Goal: Communication & Community: Answer question/provide support

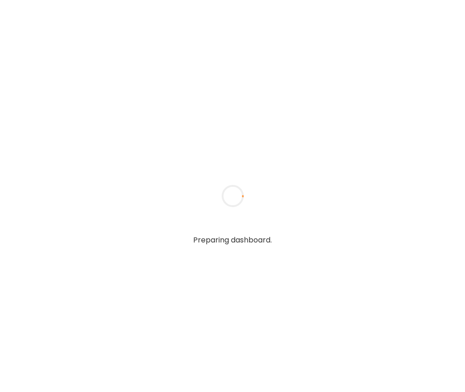
type textarea "**********"
type input "**********"
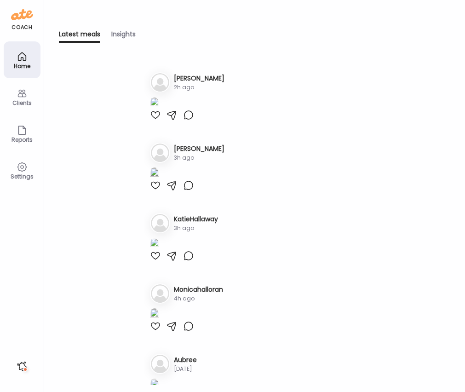
click at [159, 109] on img at bounding box center [154, 103] width 9 height 12
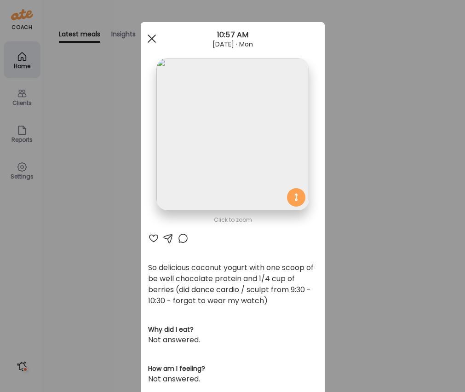
click at [151, 37] on div at bounding box center [151, 38] width 18 height 18
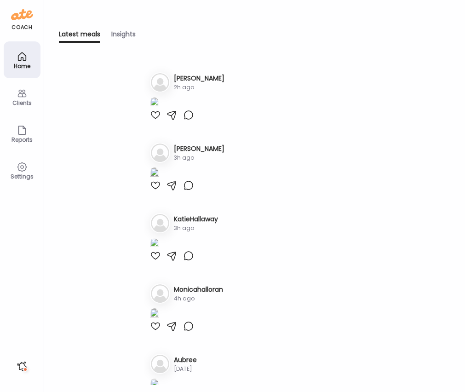
click at [190, 77] on h3 "[PERSON_NAME]" at bounding box center [199, 79] width 51 height 10
click at [192, 79] on h3 "[PERSON_NAME]" at bounding box center [199, 79] width 51 height 10
click at [159, 109] on img at bounding box center [154, 103] width 9 height 12
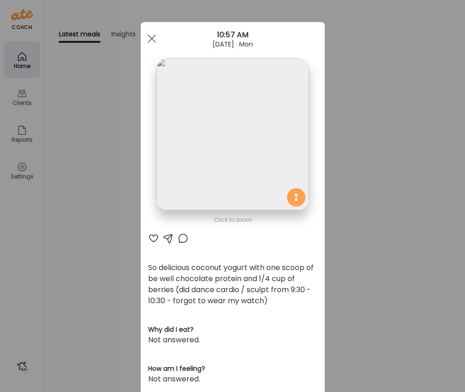
click at [26, 94] on div "Ate Coach Dashboard Wahoo! It’s official Take a moment to set up your Coach Pro…" at bounding box center [232, 196] width 465 height 392
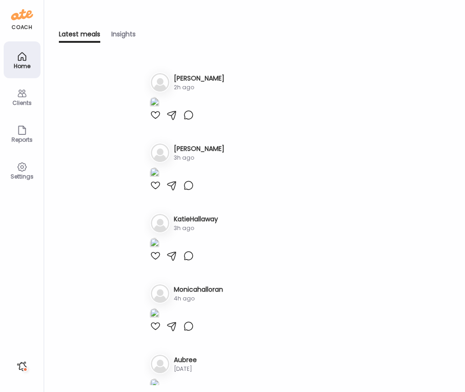
click at [20, 95] on icon at bounding box center [22, 93] width 11 height 11
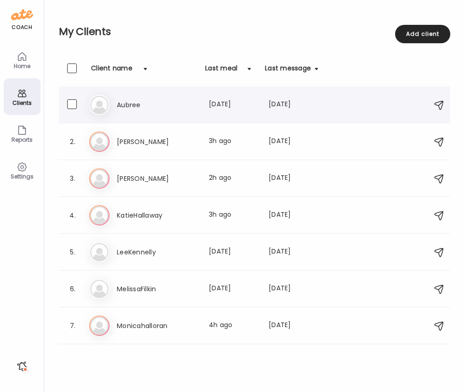
click at [125, 105] on h3 "Aubree" at bounding box center [157, 104] width 81 height 11
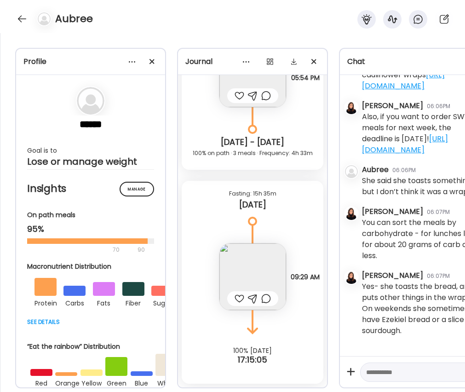
scroll to position [2232, 0]
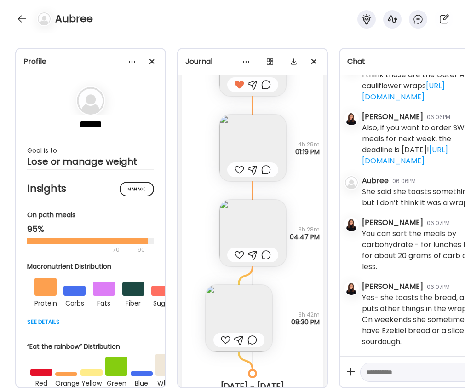
click at [256, 142] on img at bounding box center [252, 147] width 67 height 67
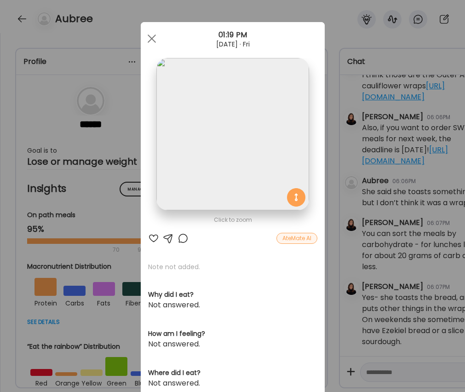
click at [152, 238] on div at bounding box center [153, 238] width 11 height 11
click at [149, 34] on div at bounding box center [151, 38] width 18 height 18
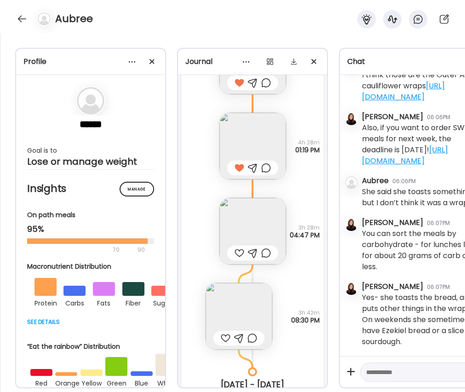
click at [239, 212] on img at bounding box center [252, 231] width 67 height 67
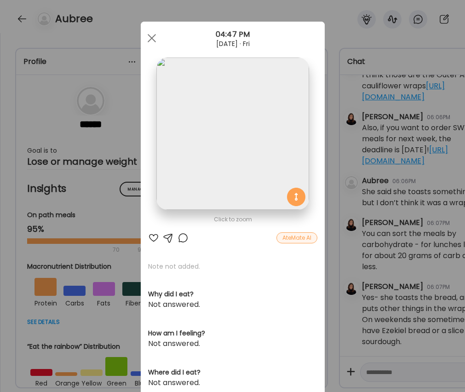
click at [159, 237] on div at bounding box center [153, 237] width 11 height 11
click at [186, 237] on div at bounding box center [182, 237] width 11 height 11
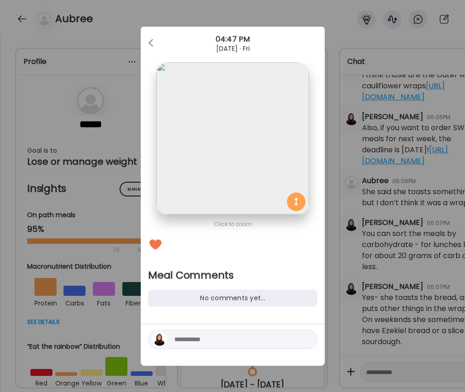
scroll to position [0, 0]
click at [215, 342] on textarea at bounding box center [236, 339] width 124 height 11
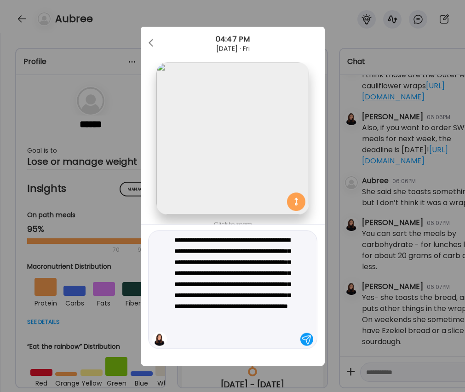
type textarea "**********"
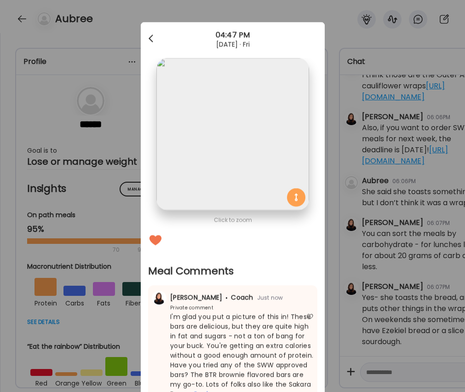
click at [152, 36] on div at bounding box center [151, 38] width 18 height 18
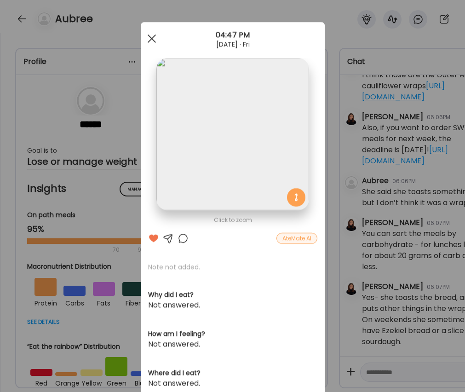
click at [150, 37] on span at bounding box center [151, 38] width 8 height 8
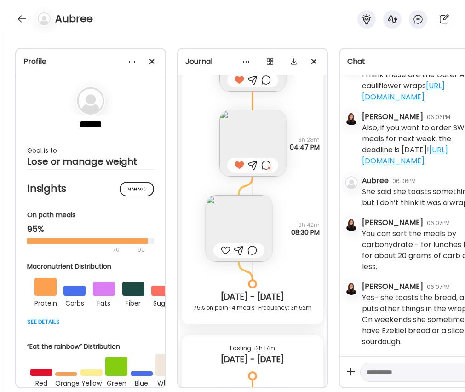
click at [237, 223] on img at bounding box center [238, 228] width 67 height 67
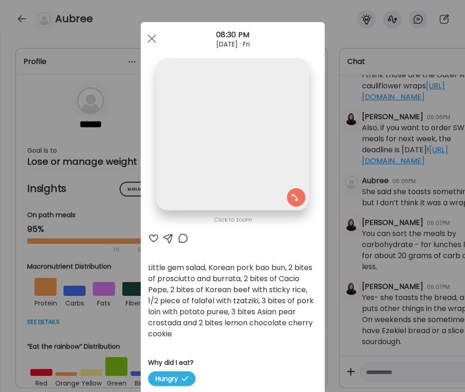
scroll to position [4943, 0]
click at [153, 238] on div at bounding box center [153, 238] width 11 height 11
click at [182, 239] on div at bounding box center [182, 238] width 11 height 11
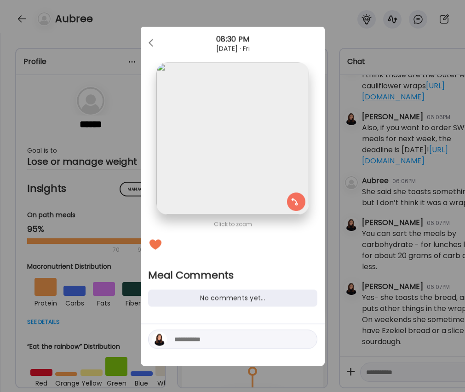
click at [222, 340] on textarea at bounding box center [236, 339] width 124 height 11
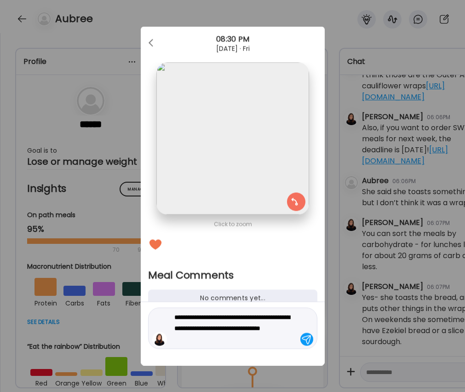
type textarea "**********"
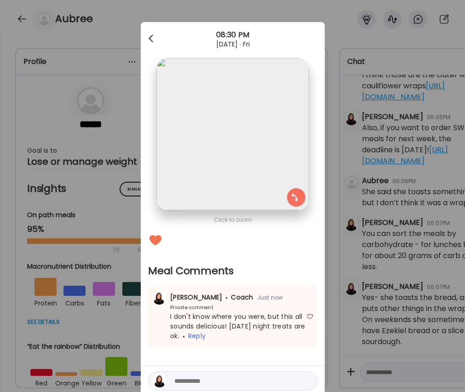
click at [148, 36] on div at bounding box center [151, 38] width 18 height 18
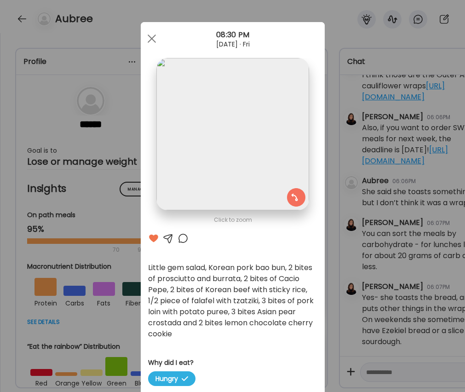
click at [179, 237] on div at bounding box center [182, 238] width 11 height 11
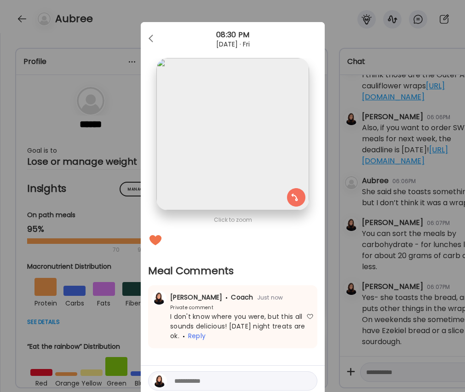
click at [204, 380] on textarea at bounding box center [236, 380] width 124 height 11
type textarea "**********"
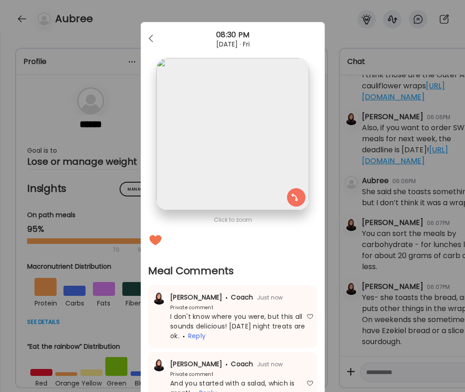
click at [332, 228] on div "Ate Coach Dashboard Wahoo! It’s official Take a moment to set up your Coach Pro…" at bounding box center [232, 196] width 465 height 392
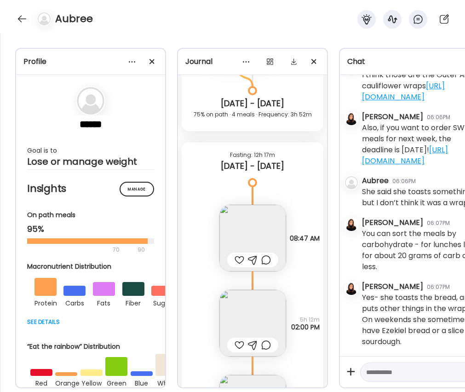
scroll to position [5158, 0]
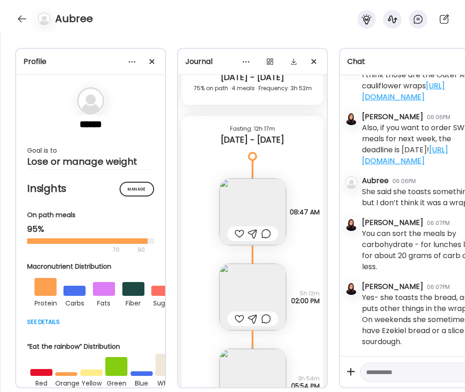
click at [248, 221] on img at bounding box center [252, 211] width 67 height 67
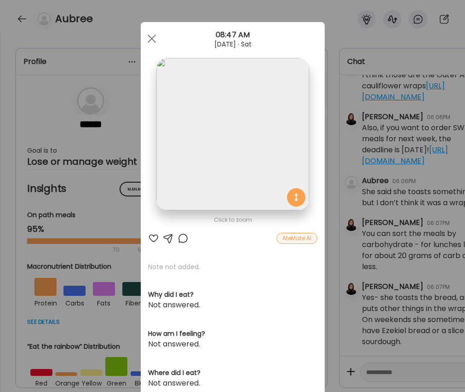
click at [150, 237] on div at bounding box center [153, 238] width 11 height 11
click at [182, 237] on div at bounding box center [182, 238] width 11 height 11
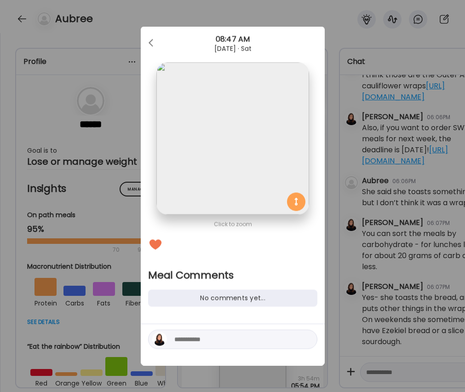
click at [206, 338] on textarea at bounding box center [236, 339] width 124 height 11
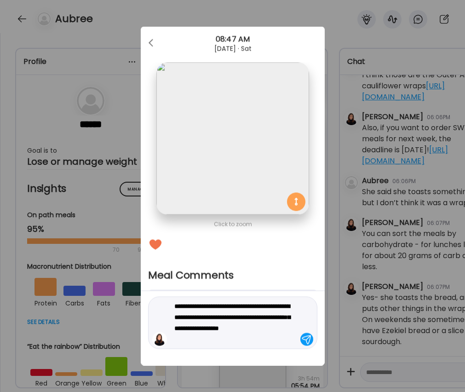
type textarea "**********"
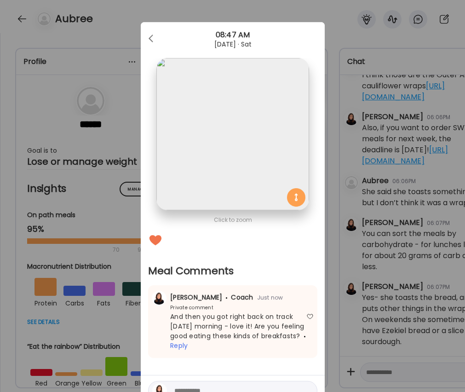
click at [336, 262] on div "Ate Coach Dashboard Wahoo! It’s official Take a moment to set up your Coach Pro…" at bounding box center [232, 196] width 465 height 392
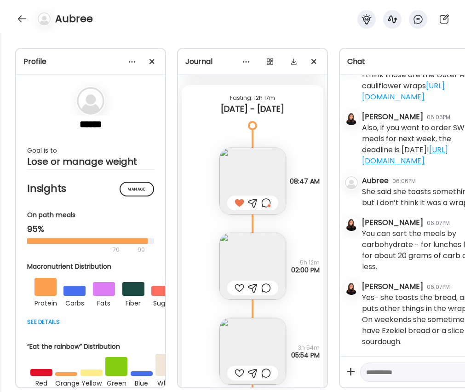
scroll to position [5209, 0]
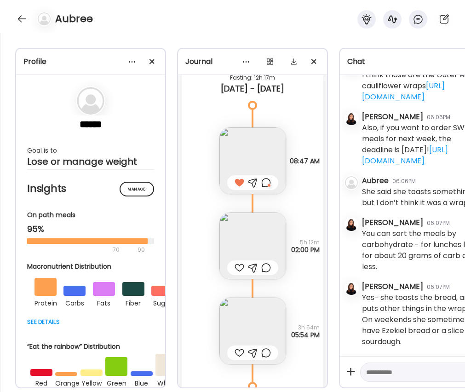
click at [245, 239] on img at bounding box center [252, 245] width 67 height 67
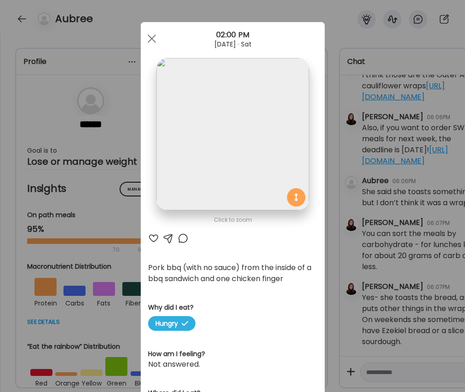
click at [151, 236] on div at bounding box center [153, 238] width 11 height 11
click at [341, 242] on div "Ate Coach Dashboard Wahoo! It’s official Take a moment to set up your Coach Pro…" at bounding box center [232, 196] width 465 height 392
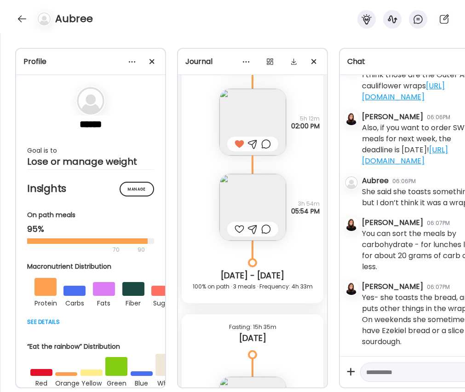
scroll to position [5370, 0]
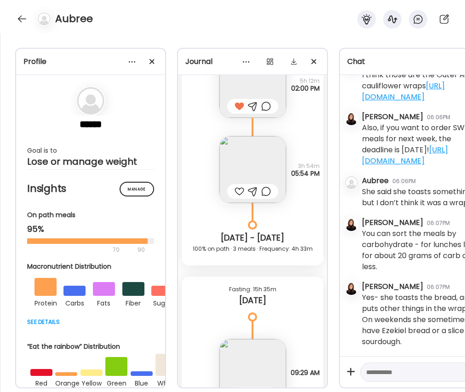
click at [236, 163] on img at bounding box center [252, 169] width 67 height 67
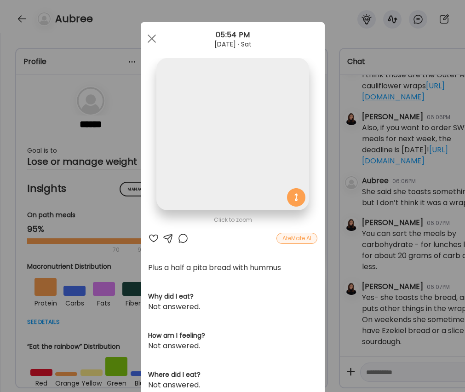
scroll to position [0, 0]
click at [158, 237] on div at bounding box center [153, 237] width 11 height 11
click at [345, 246] on div "Ate Coach Dashboard Wahoo! It’s official Take a moment to set up your Coach Pro…" at bounding box center [232, 196] width 465 height 392
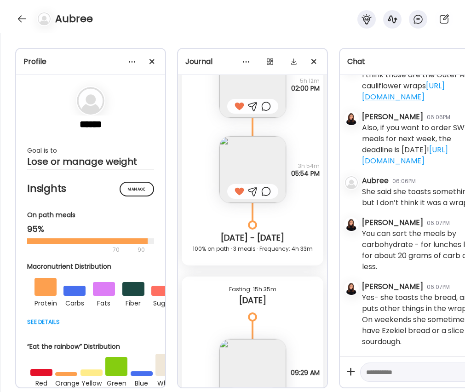
click at [255, 307] on div "Fasting: 15h 35m [DATE]" at bounding box center [253, 296] width 142 height 40
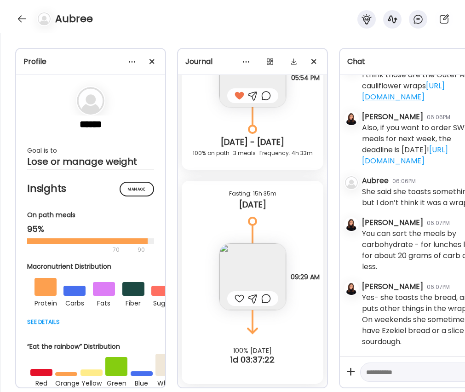
scroll to position [5466, 0]
click at [235, 295] on div at bounding box center [239, 298] width 10 height 11
click at [23, 21] on div at bounding box center [22, 18] width 15 height 15
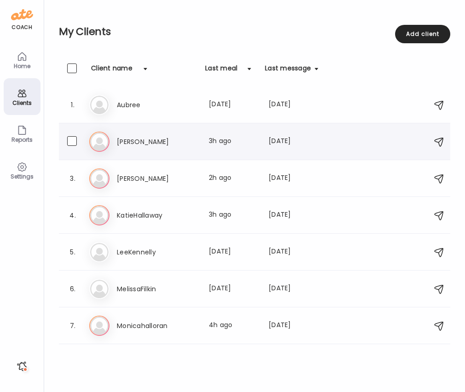
click at [133, 137] on h3 "[PERSON_NAME]" at bounding box center [157, 141] width 81 height 11
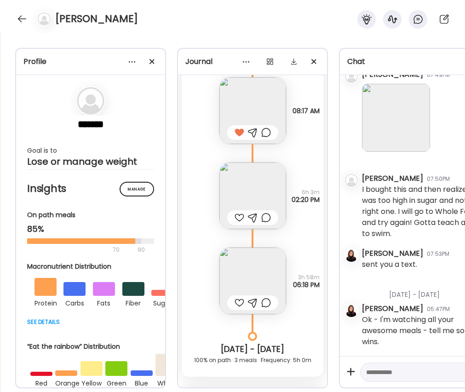
scroll to position [11776, 0]
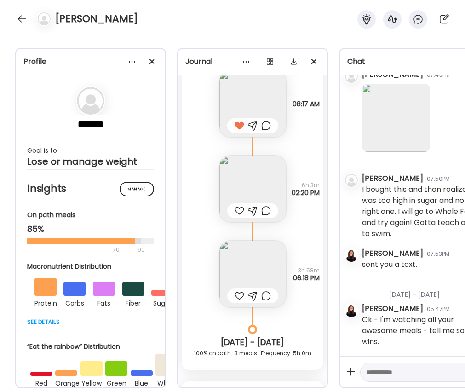
click at [255, 187] on img at bounding box center [252, 188] width 67 height 67
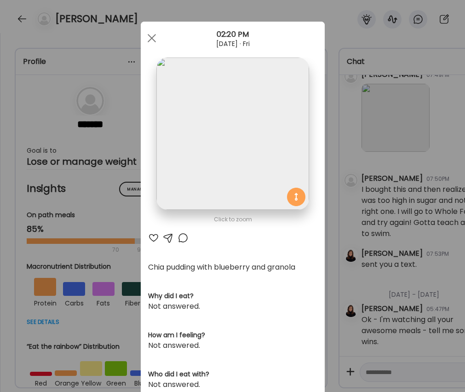
scroll to position [0, 0]
click at [153, 238] on div at bounding box center [153, 238] width 11 height 11
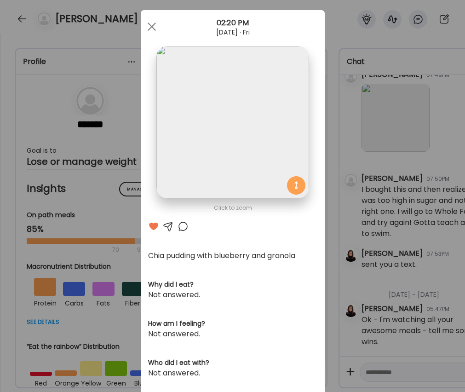
scroll to position [12, 0]
click at [153, 27] on div at bounding box center [151, 26] width 18 height 18
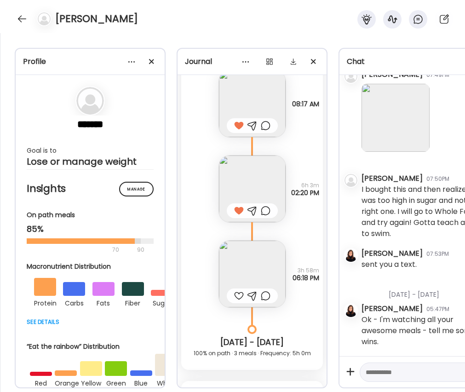
click at [237, 295] on div at bounding box center [239, 295] width 10 height 11
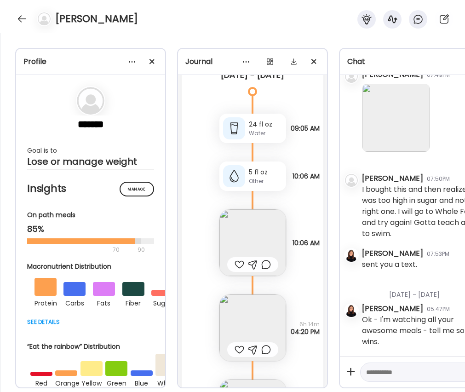
scroll to position [12107, 0]
click at [236, 238] on img at bounding box center [252, 241] width 67 height 67
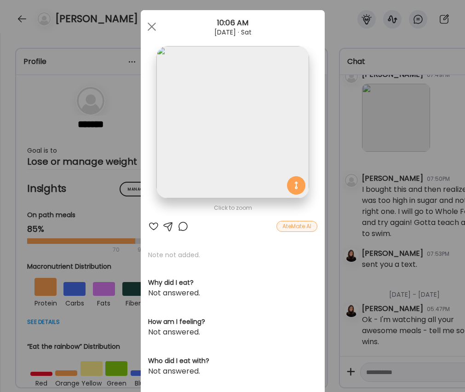
click at [153, 225] on div at bounding box center [153, 226] width 11 height 11
click at [334, 232] on div "Ate Coach Dashboard Wahoo! It’s official Take a moment to set up your Coach Pro…" at bounding box center [232, 196] width 465 height 392
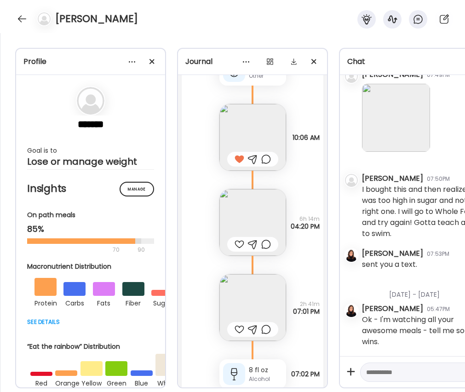
scroll to position [12241, 0]
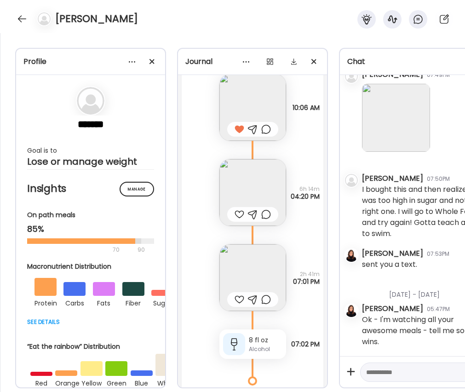
click at [236, 214] on div at bounding box center [239, 214] width 10 height 11
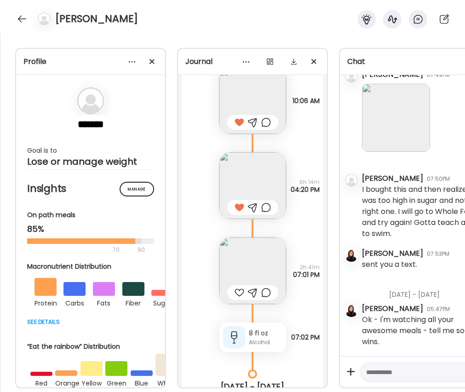
scroll to position [12255, 0]
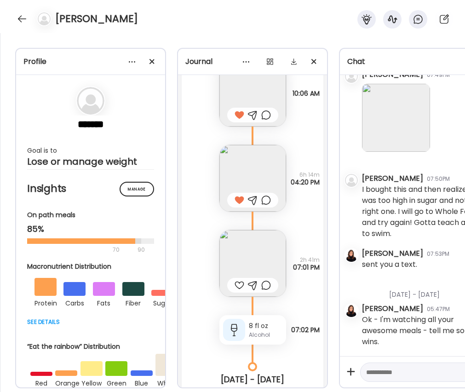
click at [246, 255] on img at bounding box center [252, 263] width 67 height 67
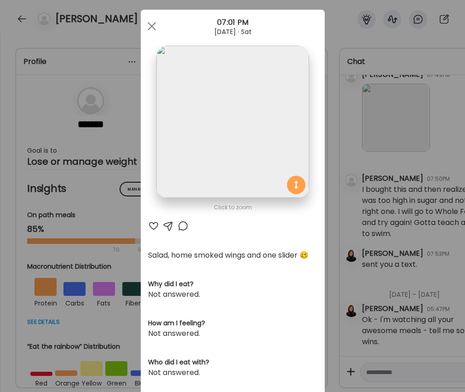
click at [152, 221] on div at bounding box center [153, 225] width 11 height 11
click at [327, 226] on div "Ate Coach Dashboard Wahoo! It’s official Take a moment to set up your Coach Pro…" at bounding box center [232, 196] width 465 height 392
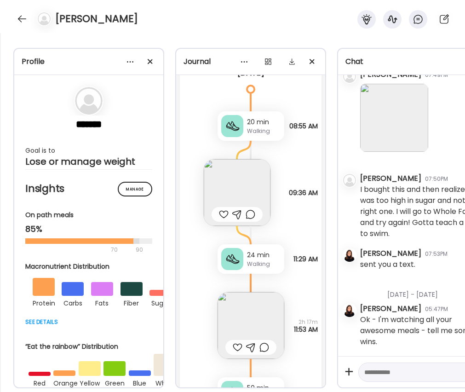
scroll to position [12636, 0]
click at [233, 186] on img at bounding box center [237, 192] width 67 height 67
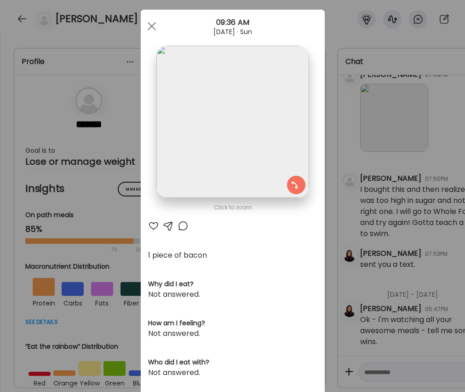
click at [153, 226] on div at bounding box center [153, 225] width 11 height 11
click at [384, 222] on div "Ate Coach Dashboard Wahoo! It’s official Take a moment to set up your Coach Pro…" at bounding box center [232, 196] width 465 height 392
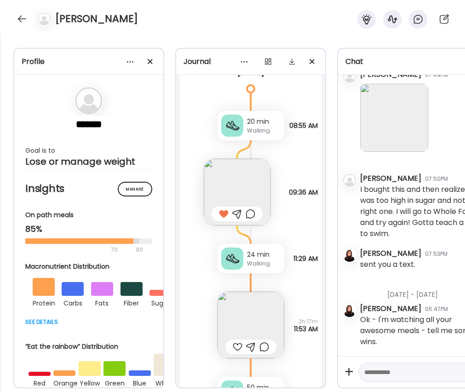
click at [248, 214] on div at bounding box center [250, 213] width 10 height 11
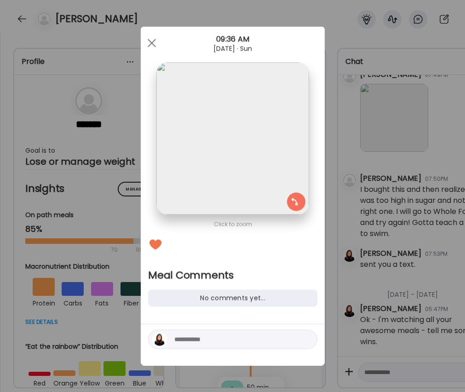
scroll to position [0, 0]
click at [212, 346] on div at bounding box center [232, 338] width 169 height 19
click at [213, 340] on textarea at bounding box center [236, 339] width 124 height 11
type textarea "**********"
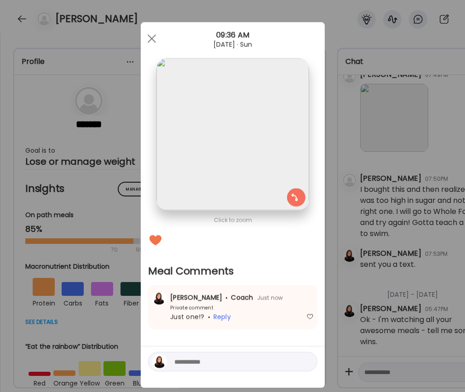
click at [363, 204] on div "Ate Coach Dashboard Wahoo! It’s official Take a moment to set up your Coach Pro…" at bounding box center [232, 196] width 465 height 392
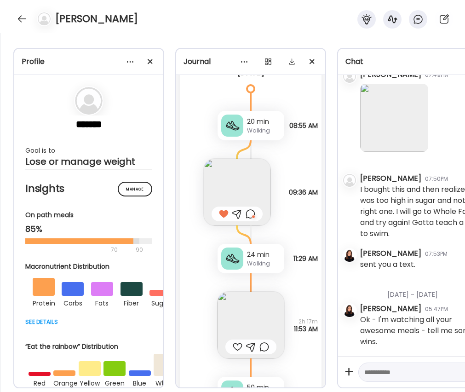
click at [238, 296] on img at bounding box center [250, 324] width 67 height 67
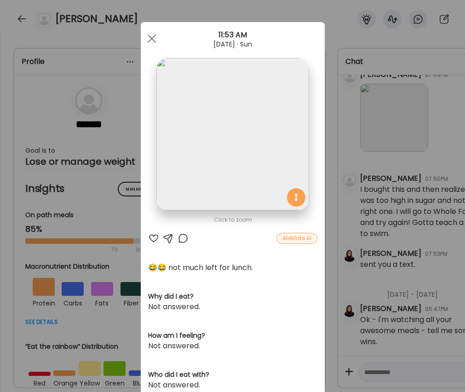
click at [153, 239] on div at bounding box center [153, 238] width 11 height 11
click at [184, 238] on div at bounding box center [182, 238] width 11 height 11
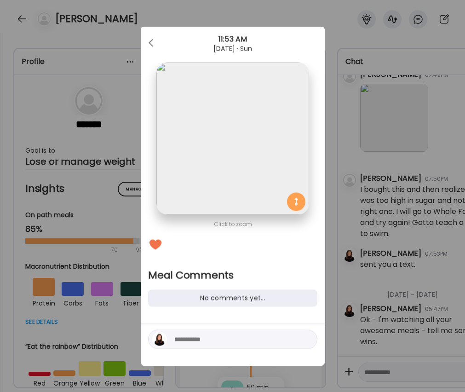
click at [220, 339] on textarea at bounding box center [236, 339] width 124 height 11
type textarea "**********"
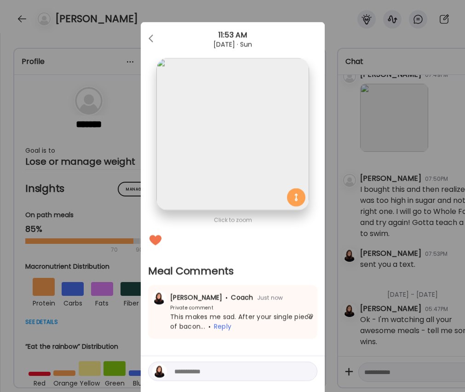
click at [342, 351] on div "Ate Coach Dashboard Wahoo! It’s official Take a moment to set up your Coach Pro…" at bounding box center [232, 196] width 465 height 392
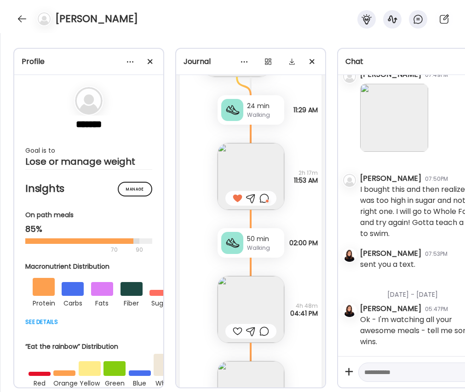
scroll to position [12785, 0]
click at [237, 330] on div at bounding box center [238, 330] width 10 height 11
click at [267, 332] on div at bounding box center [264, 330] width 10 height 11
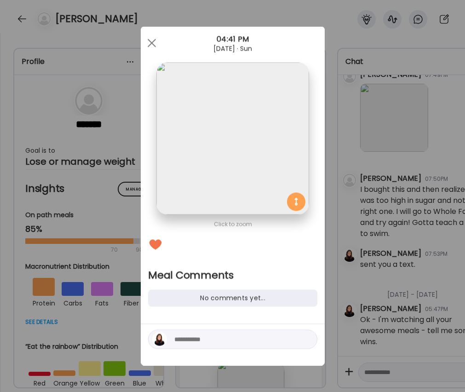
click at [262, 342] on textarea at bounding box center [236, 339] width 124 height 11
type textarea "**********"
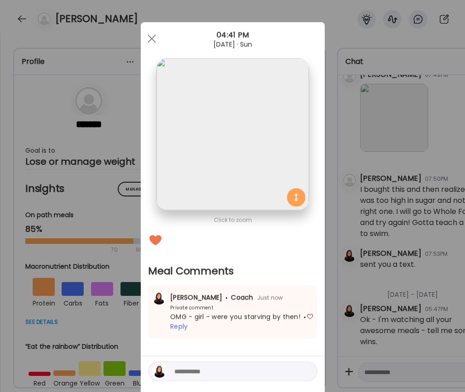
click at [333, 278] on div "Ate Coach Dashboard Wahoo! It’s official Take a moment to set up your Coach Pro…" at bounding box center [232, 196] width 465 height 392
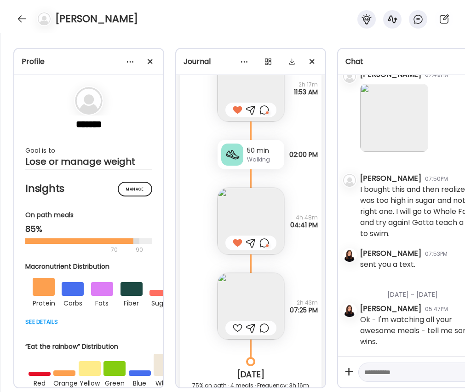
scroll to position [12922, 0]
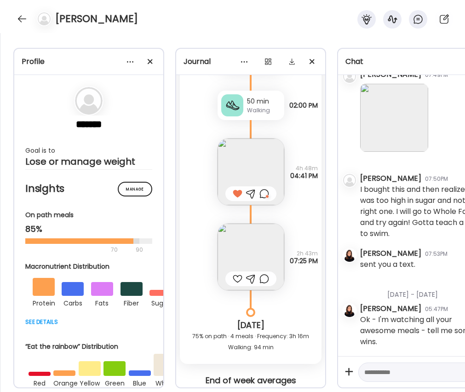
click at [240, 242] on img at bounding box center [250, 256] width 67 height 67
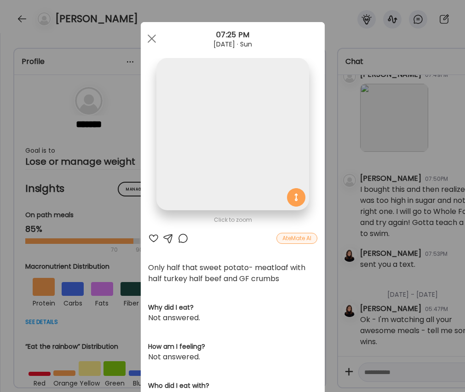
scroll to position [0, 0]
click at [153, 238] on div at bounding box center [153, 237] width 11 height 11
click at [183, 236] on div at bounding box center [182, 237] width 11 height 11
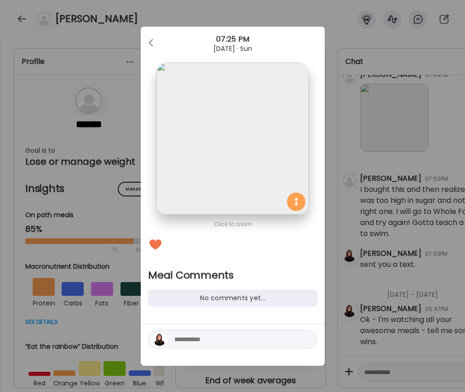
scroll to position [0, 0]
click at [211, 338] on textarea at bounding box center [236, 339] width 124 height 11
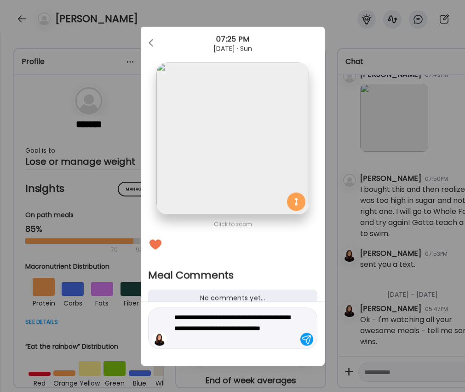
type textarea "**********"
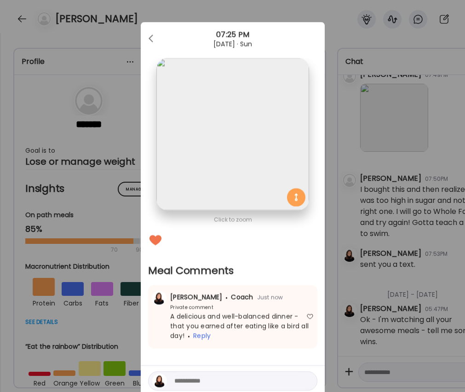
click at [345, 320] on div "Ate Coach Dashboard Wahoo! It’s official Take a moment to set up your Coach Pro…" at bounding box center [232, 196] width 465 height 392
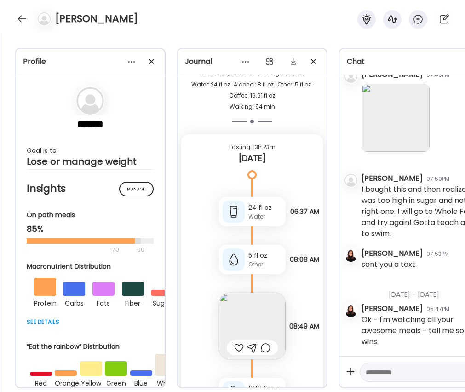
scroll to position [13254, 0]
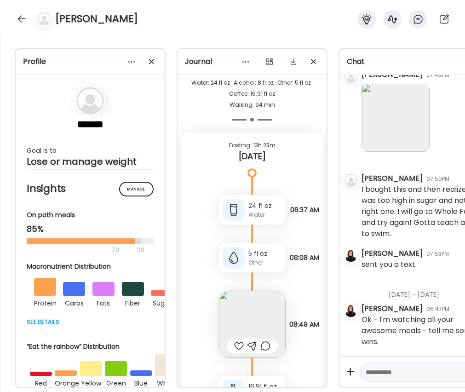
click at [236, 312] on img at bounding box center [252, 323] width 67 height 67
click at [141, 312] on div "Click to zoom AteMate AI Only half that sweet potato- meatloaf with half turkey…" at bounding box center [49, 376] width 184 height 554
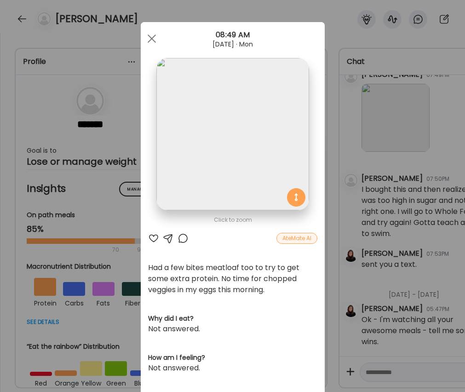
click at [152, 238] on div at bounding box center [153, 238] width 11 height 11
click at [183, 238] on div at bounding box center [182, 238] width 11 height 11
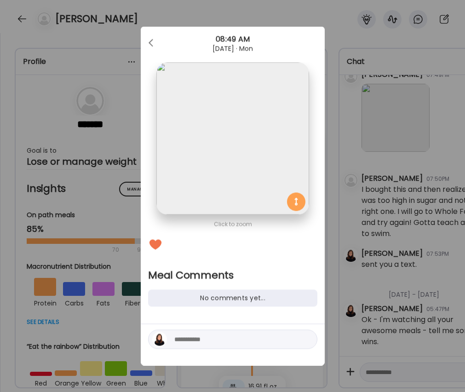
click at [228, 340] on textarea at bounding box center [236, 339] width 124 height 11
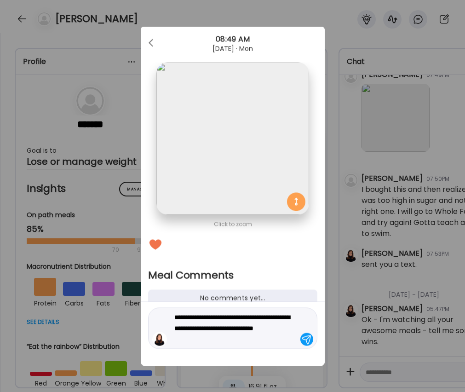
type textarea "**********"
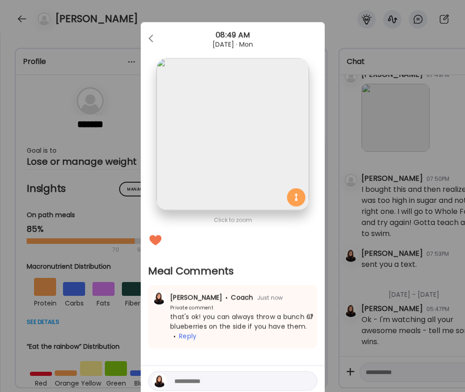
click at [344, 294] on div "Ate Coach Dashboard Wahoo! It’s official Take a moment to set up your Coach Pro…" at bounding box center [232, 196] width 465 height 392
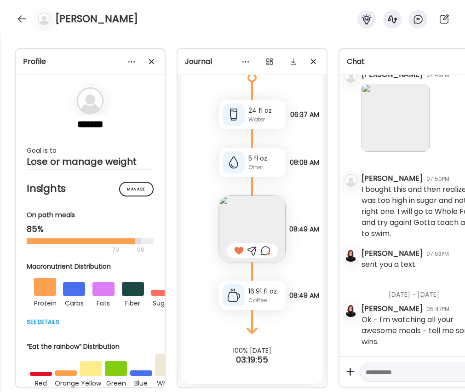
scroll to position [0, 0]
click at [383, 370] on textarea at bounding box center [411, 371] width 91 height 11
type textarea "**********"
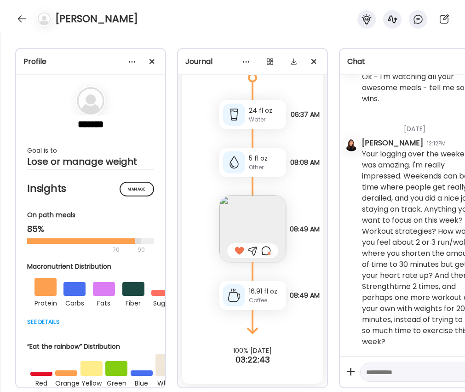
scroll to position [5549, 0]
click at [19, 17] on div at bounding box center [22, 18] width 15 height 15
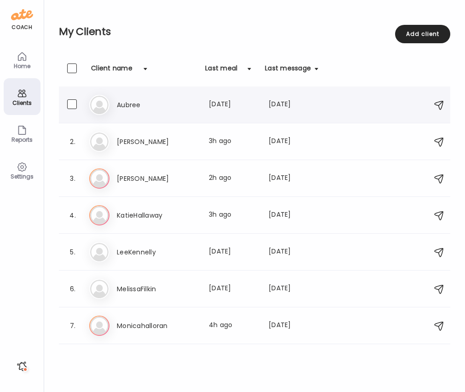
click at [145, 112] on div "Au Aubree Last meal: [DATE] Last message: [DATE] You: Yes- she toasts the bread…" at bounding box center [255, 105] width 333 height 20
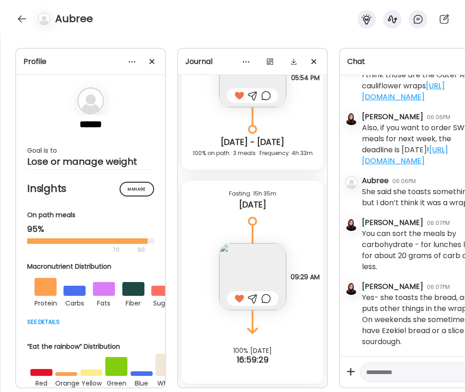
scroll to position [2232, 0]
click at [384, 373] on textarea at bounding box center [411, 371] width 91 height 11
type textarea "**********"
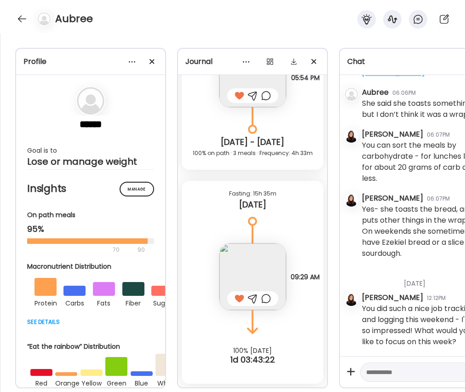
scroll to position [2320, 0]
click at [17, 16] on div at bounding box center [22, 18] width 15 height 15
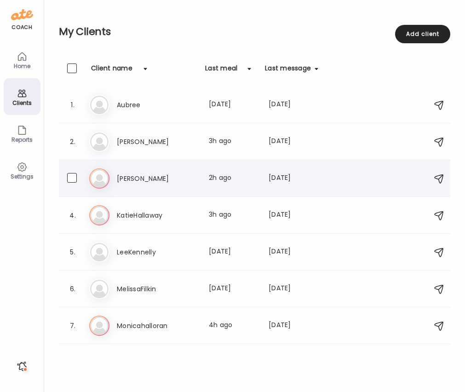
click at [125, 176] on h3 "[PERSON_NAME]" at bounding box center [157, 178] width 81 height 11
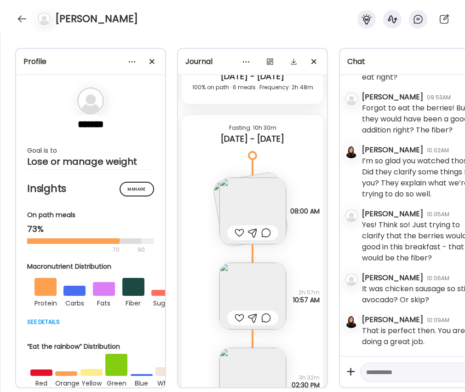
scroll to position [0, 3]
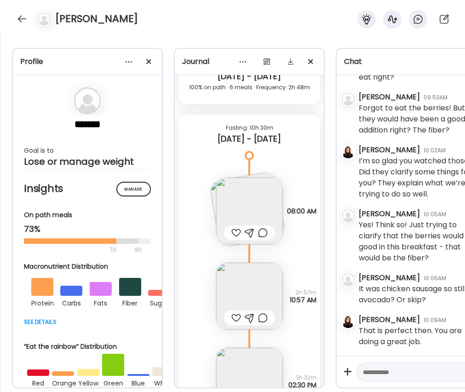
click at [254, 213] on img at bounding box center [249, 210] width 67 height 67
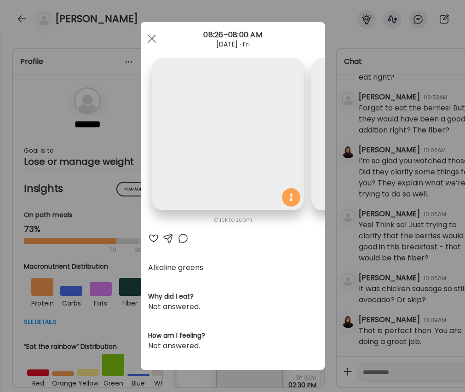
scroll to position [0, 2]
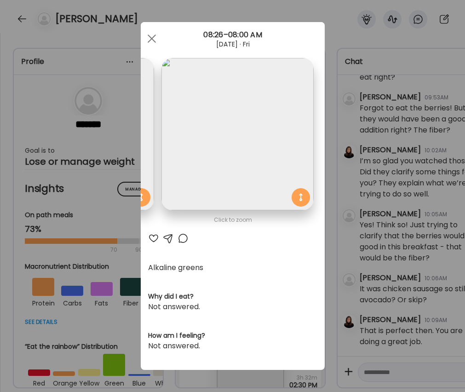
click at [153, 238] on div at bounding box center [153, 238] width 11 height 11
click at [328, 226] on div "Ate Coach Dashboard Wahoo! It’s official Take a moment to set up your Coach Pro…" at bounding box center [232, 196] width 465 height 392
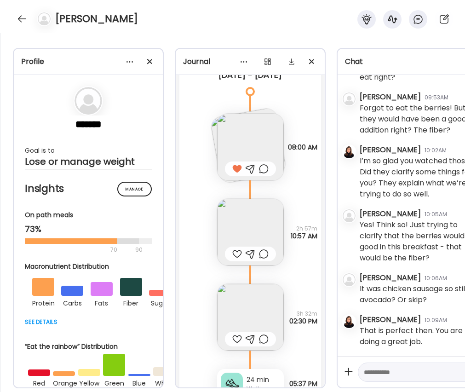
scroll to position [12853, 0]
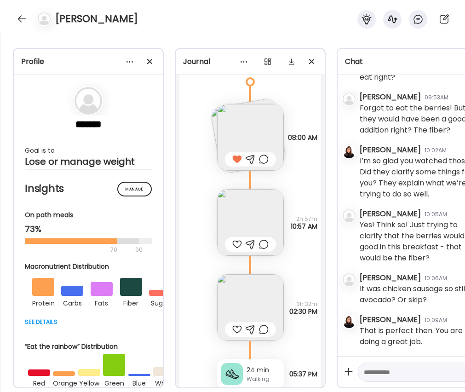
click at [248, 221] on img at bounding box center [250, 222] width 67 height 67
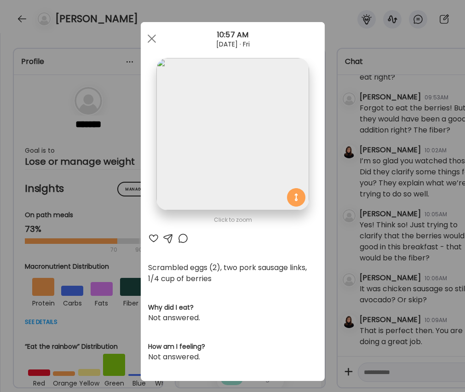
click at [153, 238] on div at bounding box center [153, 238] width 11 height 11
click at [344, 256] on div "Ate Coach Dashboard Wahoo! It’s official Take a moment to set up your Coach Pro…" at bounding box center [232, 196] width 465 height 392
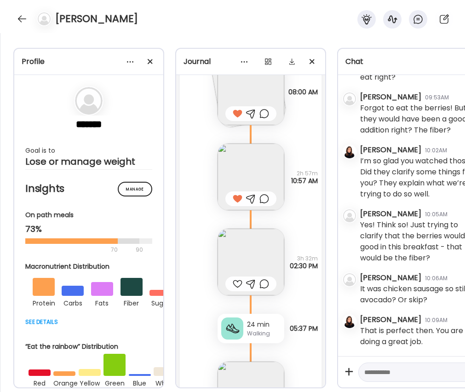
scroll to position [12954, 0]
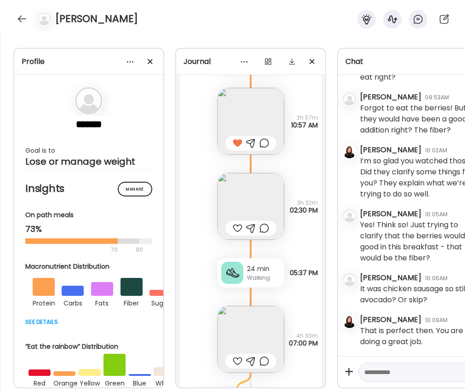
click at [246, 182] on img at bounding box center [250, 206] width 67 height 67
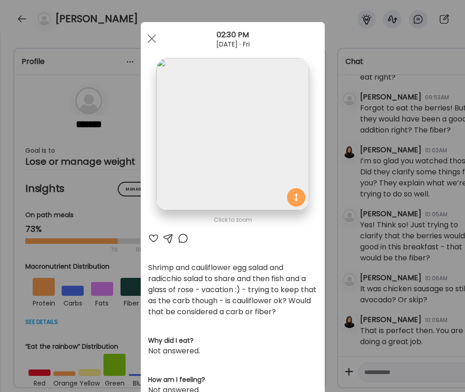
click at [153, 238] on div at bounding box center [153, 238] width 11 height 11
click at [181, 239] on div at bounding box center [182, 238] width 11 height 11
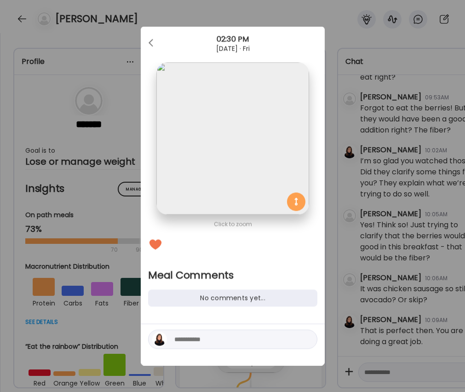
click at [230, 338] on textarea at bounding box center [236, 339] width 124 height 11
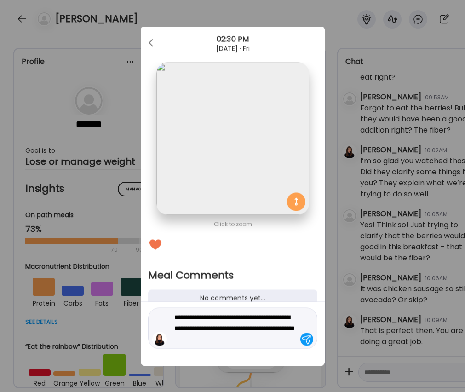
click at [187, 339] on textarea "**********" at bounding box center [236, 328] width 124 height 33
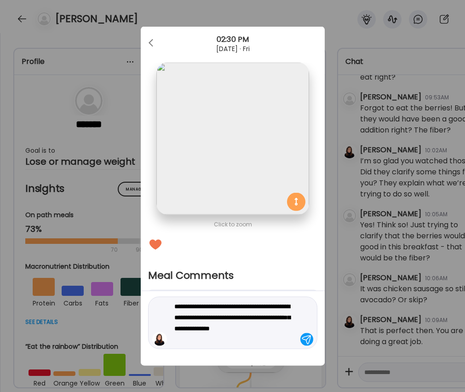
type textarea "**********"
click at [307, 341] on div at bounding box center [306, 339] width 13 height 13
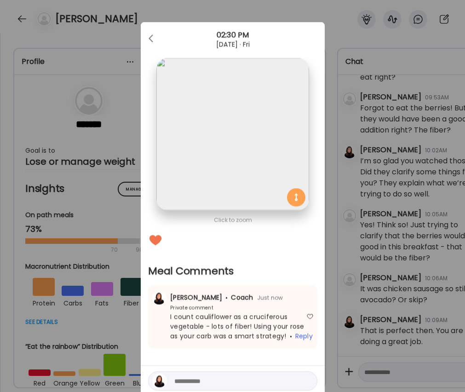
click at [342, 250] on div "Ate Coach Dashboard Wahoo! It’s official Take a moment to set up your Coach Pro…" at bounding box center [232, 196] width 465 height 392
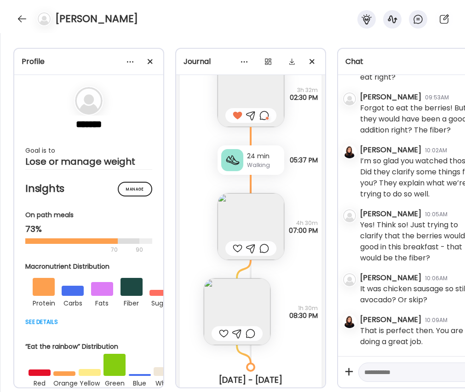
scroll to position [13072, 0]
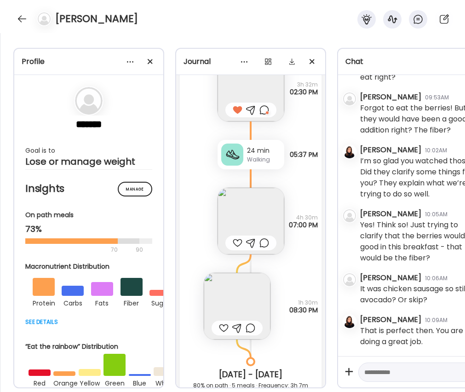
click at [236, 230] on img at bounding box center [250, 220] width 67 height 67
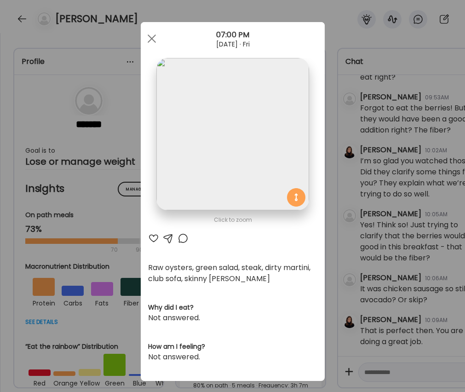
click at [153, 239] on div at bounding box center [153, 238] width 11 height 11
click at [339, 268] on div "Ate Coach Dashboard Wahoo! It’s official Take a moment to set up your Coach Pro…" at bounding box center [232, 196] width 465 height 392
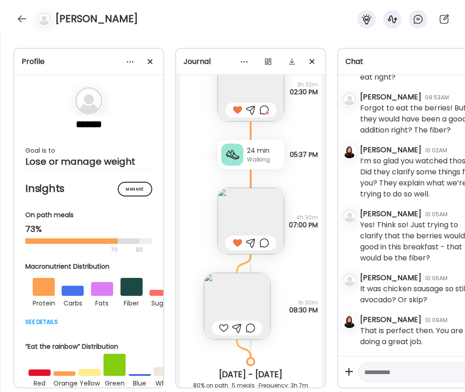
click at [243, 297] on img at bounding box center [237, 306] width 67 height 67
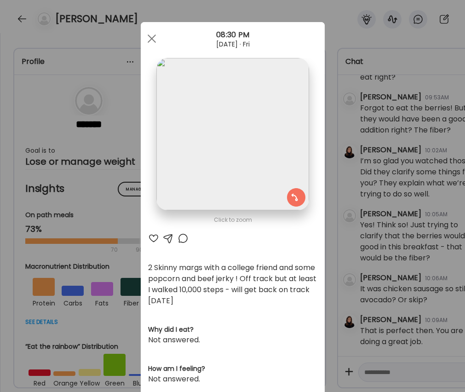
click at [153, 236] on div at bounding box center [153, 238] width 11 height 11
click at [181, 240] on div at bounding box center [182, 238] width 11 height 11
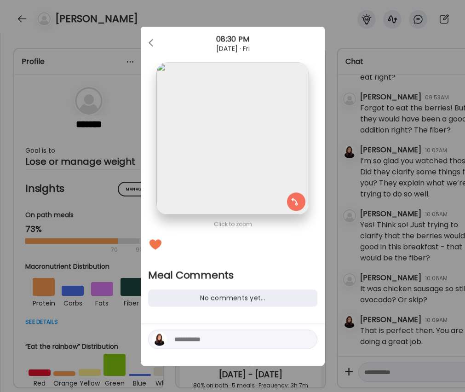
click at [212, 335] on textarea at bounding box center [236, 339] width 124 height 11
type textarea "**********"
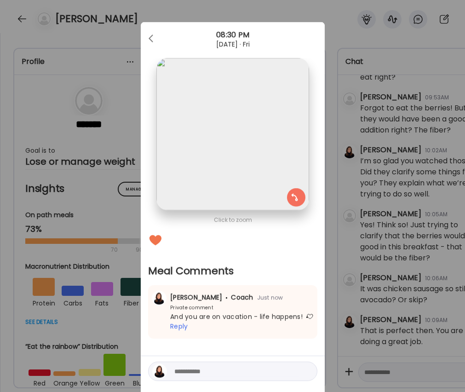
click at [334, 285] on div "Ate Coach Dashboard Wahoo! It’s official Take a moment to set up your Coach Pro…" at bounding box center [232, 196] width 465 height 392
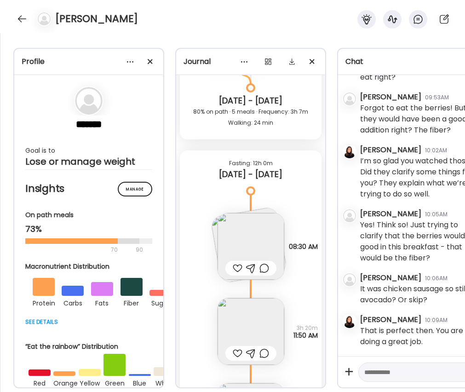
scroll to position [13365, 0]
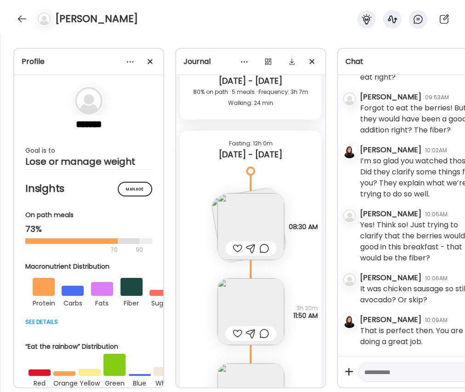
click at [248, 242] on div at bounding box center [250, 248] width 51 height 15
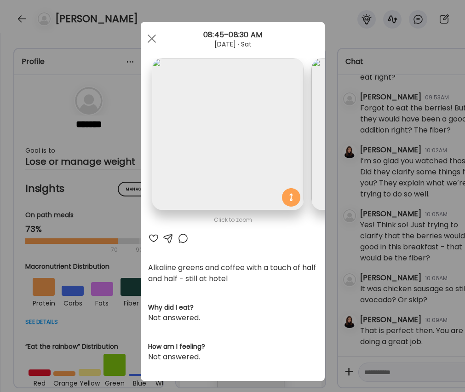
scroll to position [0, 0]
click at [152, 237] on div at bounding box center [153, 238] width 11 height 11
click at [373, 256] on div "Ate Coach Dashboard Wahoo! It’s official Take a moment to set up your Coach Pro…" at bounding box center [232, 196] width 465 height 392
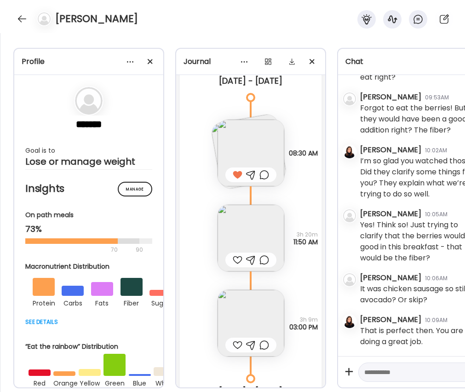
click at [252, 233] on img at bounding box center [250, 237] width 67 height 67
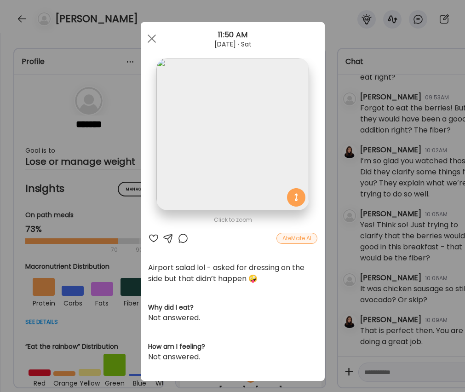
click at [155, 237] on div at bounding box center [153, 238] width 11 height 11
click at [179, 238] on div at bounding box center [182, 238] width 11 height 11
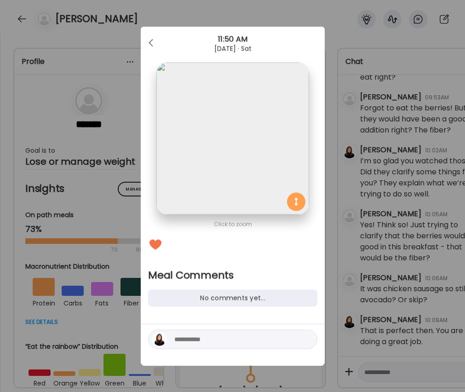
click at [211, 335] on textarea at bounding box center [236, 339] width 124 height 11
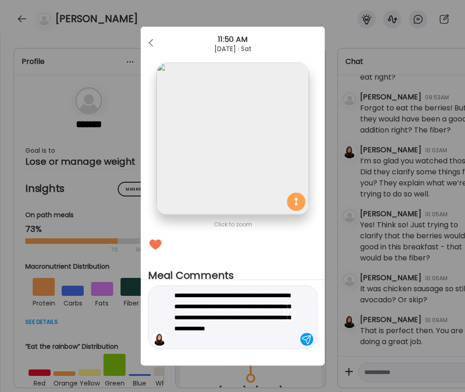
type textarea "**********"
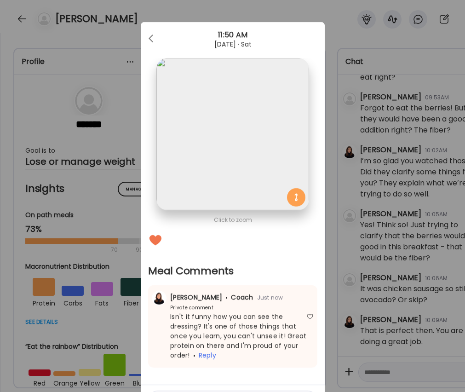
click at [339, 255] on div "Ate Coach Dashboard Wahoo! It’s official Take a moment to set up your Coach Pro…" at bounding box center [232, 196] width 465 height 392
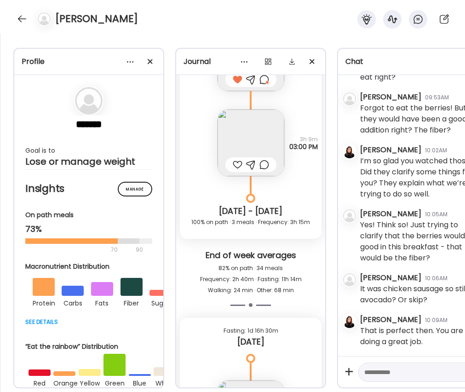
scroll to position [13619, 0]
click at [244, 149] on img at bounding box center [250, 142] width 67 height 67
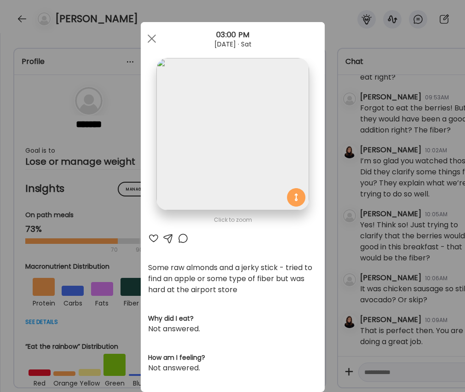
click at [153, 237] on div at bounding box center [153, 238] width 11 height 11
click at [182, 238] on div at bounding box center [182, 237] width 11 height 11
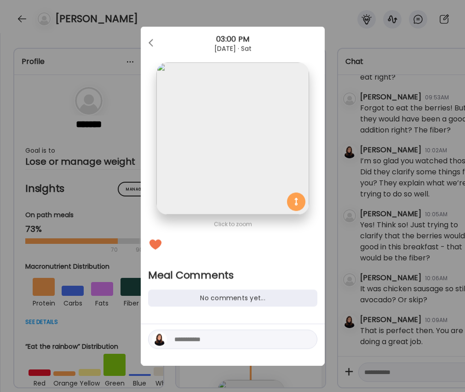
scroll to position [0, 0]
drag, startPoint x: 249, startPoint y: 334, endPoint x: 250, endPoint y: 327, distance: 7.0
click at [251, 332] on div at bounding box center [232, 338] width 169 height 19
type textarea "**********"
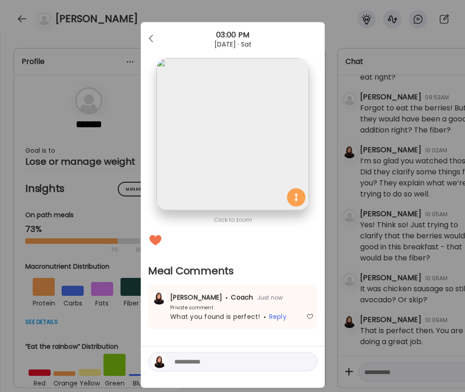
click at [337, 278] on div "Ate Coach Dashboard Wahoo! It’s official Take a moment to set up your Coach Pro…" at bounding box center [232, 196] width 465 height 392
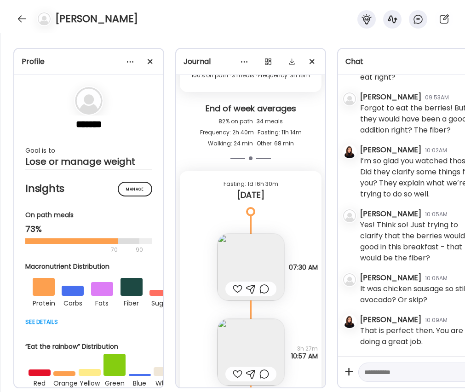
click at [238, 289] on div at bounding box center [238, 288] width 10 height 11
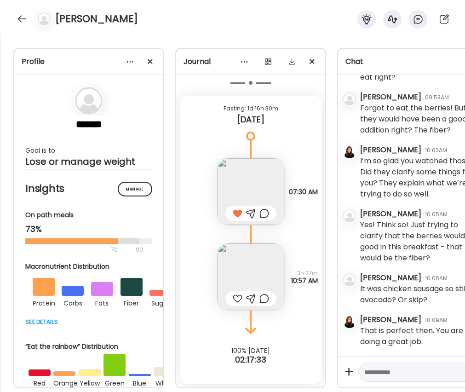
scroll to position [13841, 0]
click at [248, 262] on img at bounding box center [250, 276] width 67 height 67
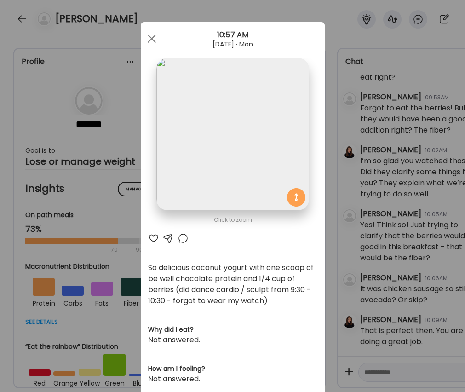
click at [152, 238] on div at bounding box center [153, 238] width 11 height 11
click at [181, 238] on div at bounding box center [182, 238] width 11 height 11
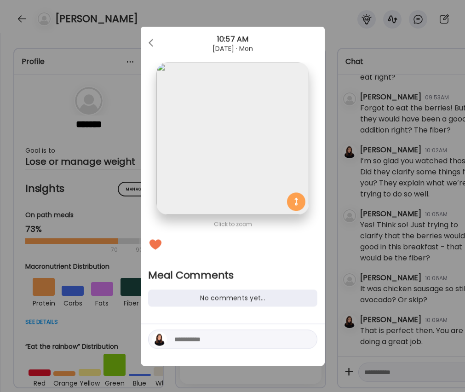
click at [221, 335] on textarea at bounding box center [236, 339] width 124 height 11
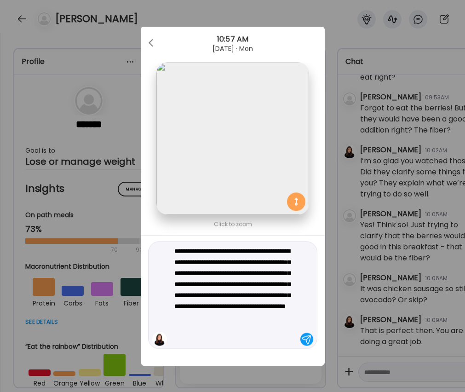
type textarea "**********"
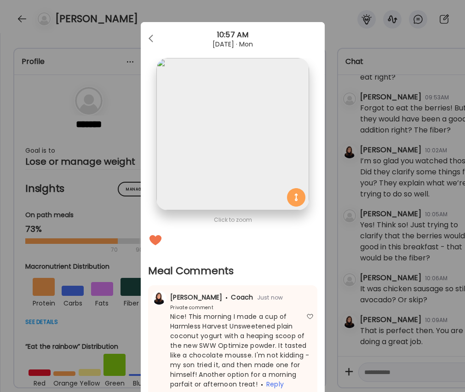
click at [356, 351] on div "Ate Coach Dashboard Wahoo! It’s official Take a moment to set up your Coach Pro…" at bounding box center [232, 196] width 465 height 392
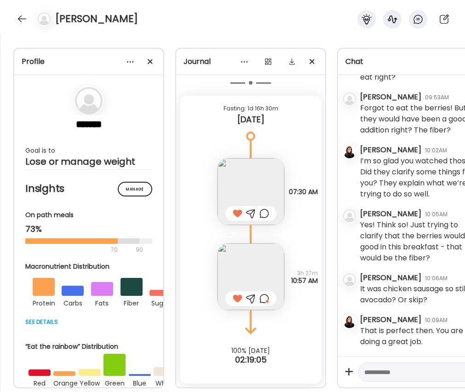
click at [380, 371] on textarea at bounding box center [409, 371] width 91 height 11
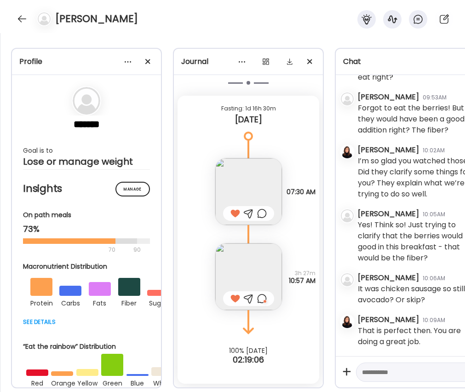
click at [383, 374] on textarea at bounding box center [407, 371] width 91 height 11
type textarea "**********"
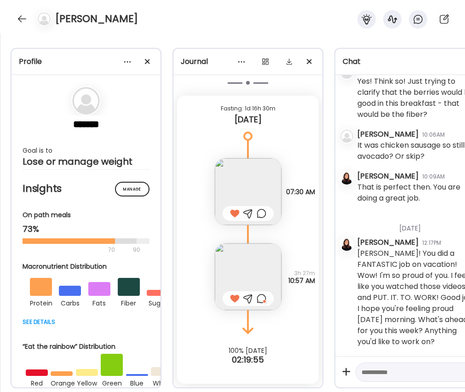
scroll to position [6788, 0]
click at [18, 21] on div at bounding box center [22, 18] width 15 height 15
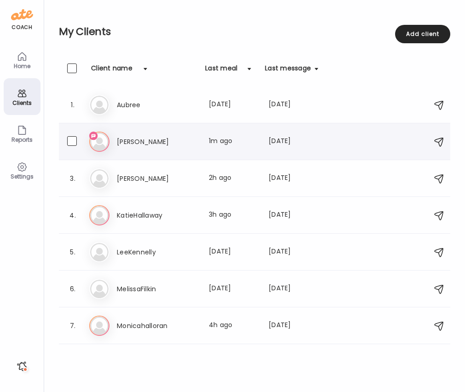
click at [119, 146] on h3 "[PERSON_NAME]" at bounding box center [157, 141] width 81 height 11
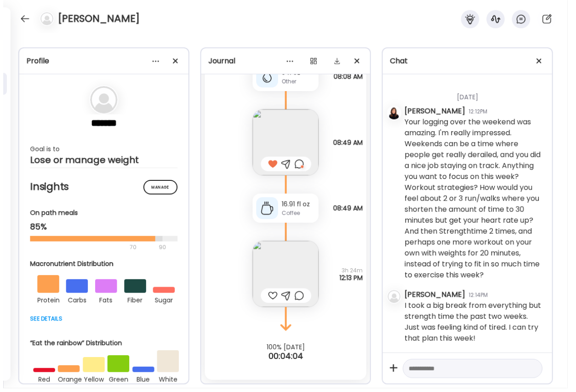
scroll to position [5007, 0]
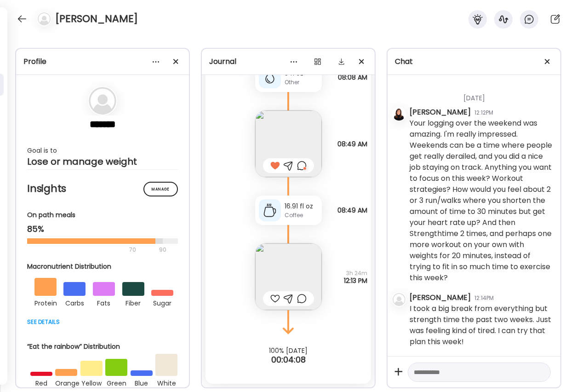
click at [464, 373] on textarea at bounding box center [471, 371] width 114 height 11
type textarea "**********"
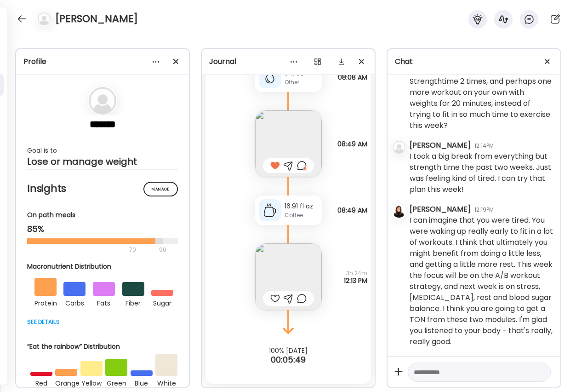
scroll to position [5159, 0]
click at [24, 19] on div at bounding box center [22, 18] width 15 height 15
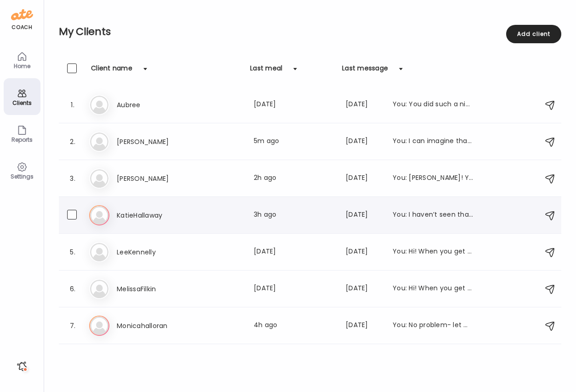
click at [142, 210] on h3 "KatieHallaway" at bounding box center [157, 215] width 81 height 11
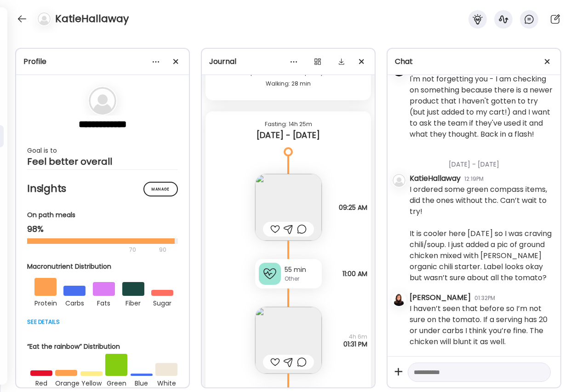
scroll to position [15761, 0]
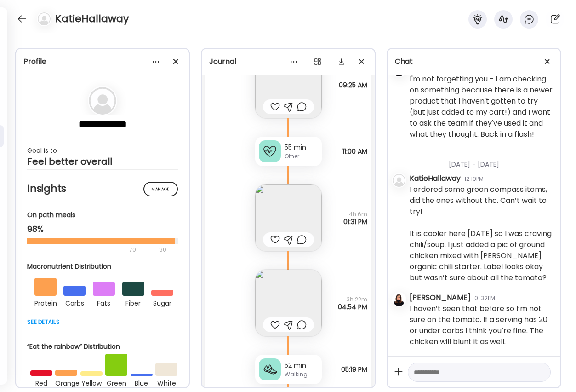
click at [274, 106] on div at bounding box center [275, 106] width 10 height 11
click at [271, 240] on div at bounding box center [275, 239] width 10 height 11
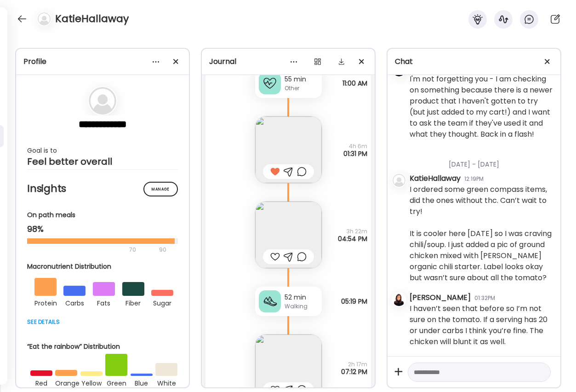
click at [274, 254] on div at bounding box center [275, 256] width 10 height 11
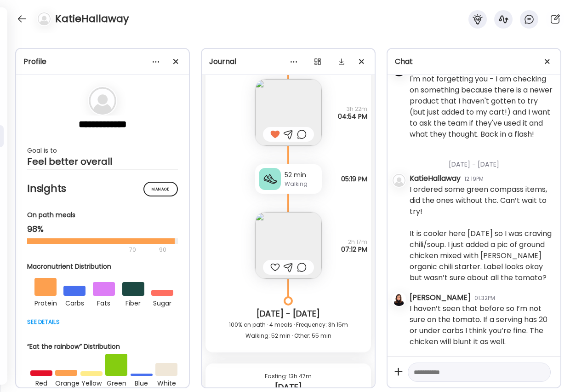
scroll to position [15953, 0]
click at [285, 236] on img at bounding box center [288, 243] width 67 height 67
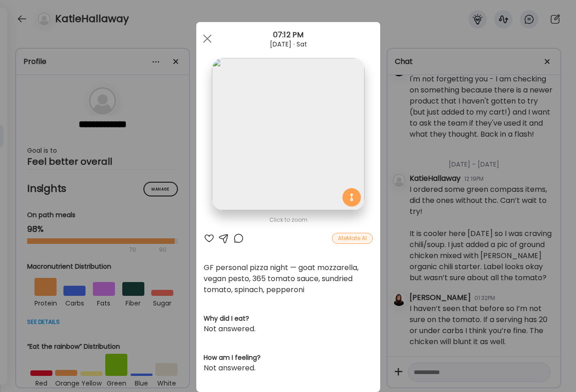
click at [210, 239] on div at bounding box center [209, 238] width 11 height 11
click at [238, 238] on div at bounding box center [238, 238] width 11 height 11
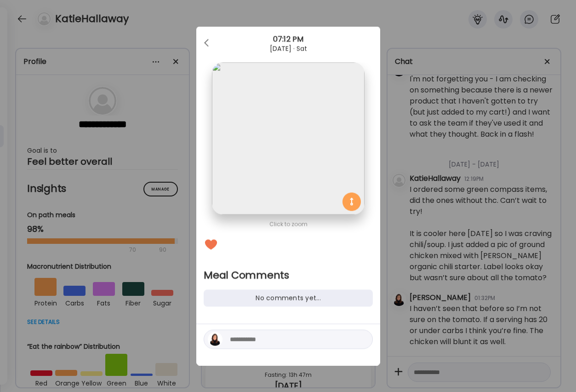
drag, startPoint x: 268, startPoint y: 338, endPoint x: 256, endPoint y: 330, distance: 13.9
click at [267, 337] on textarea at bounding box center [292, 339] width 124 height 11
type textarea "**********"
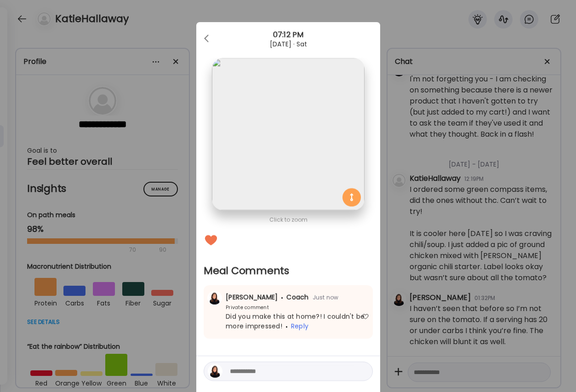
click at [440, 320] on div "Ate Coach Dashboard Wahoo! It’s official Take a moment to set up your Coach Pro…" at bounding box center [288, 196] width 576 height 392
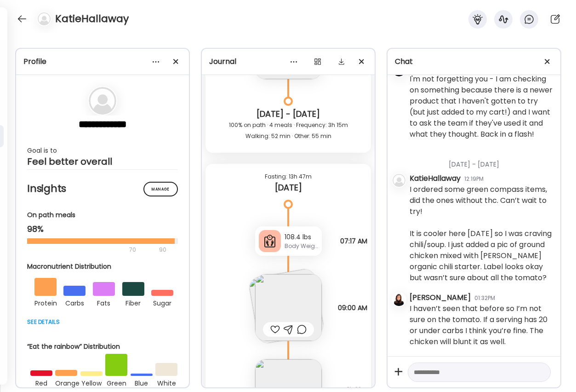
scroll to position [16175, 0]
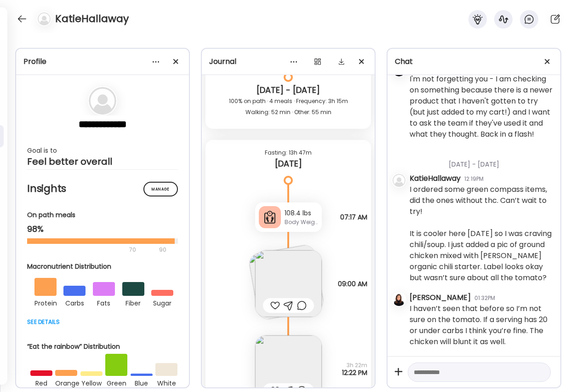
click at [302, 219] on div "Body Weight" at bounding box center [301, 222] width 34 height 8
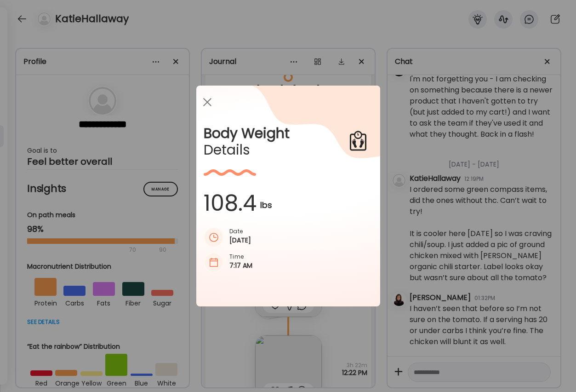
click at [410, 260] on div "Ate Coach Dashboard Wahoo! It’s official Take a moment to set up your Coach Pro…" at bounding box center [288, 196] width 576 height 392
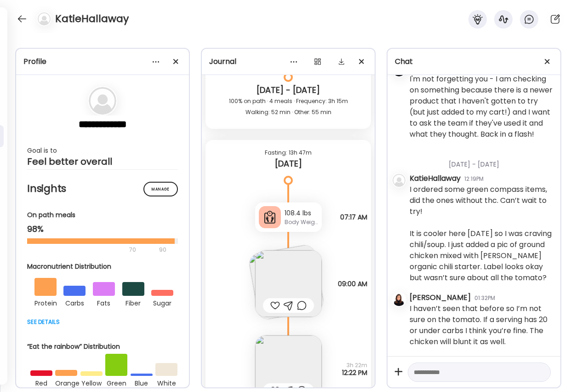
click at [278, 304] on div at bounding box center [275, 305] width 10 height 11
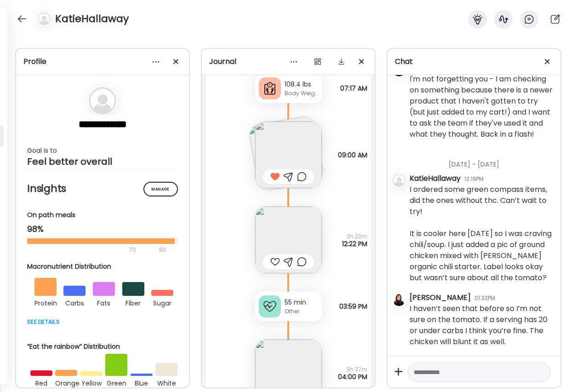
scroll to position [16310, 0]
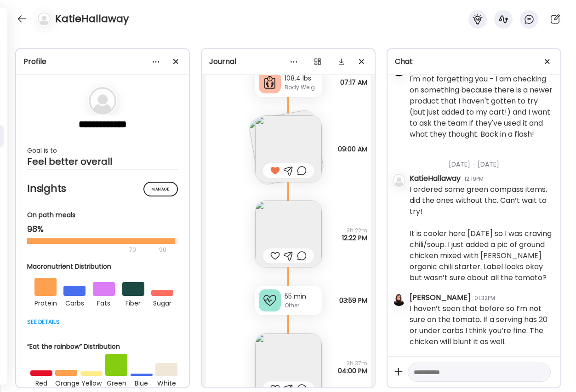
click at [278, 243] on img at bounding box center [288, 233] width 67 height 67
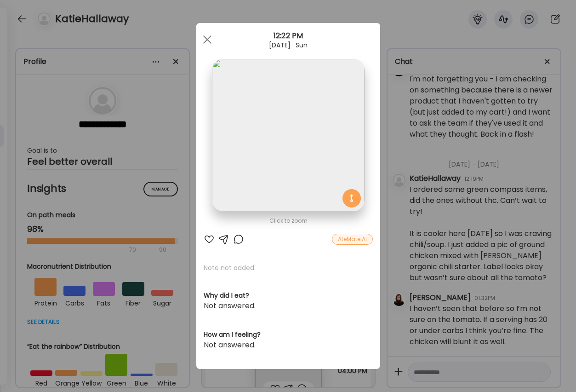
click at [210, 239] on div at bounding box center [209, 238] width 11 height 11
click at [237, 240] on div at bounding box center [238, 238] width 11 height 11
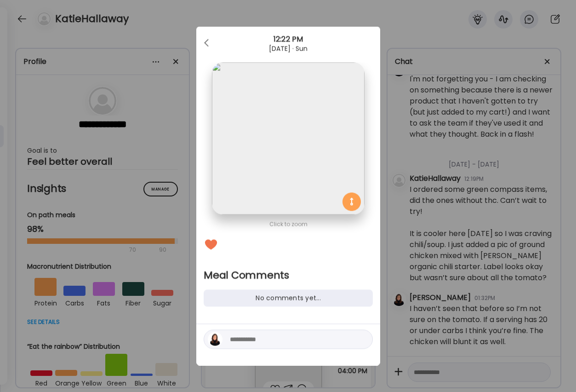
click at [277, 338] on textarea at bounding box center [292, 339] width 124 height 11
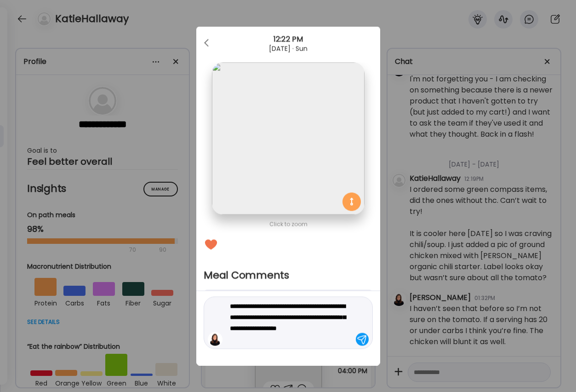
type textarea "**********"
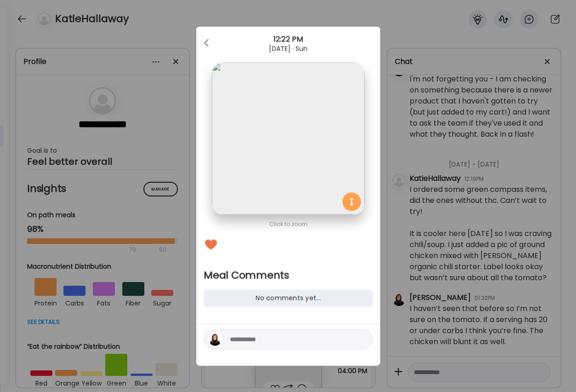
click at [403, 269] on div "Ate Coach Dashboard Wahoo! It’s official Take a moment to set up your Coach Pro…" at bounding box center [288, 196] width 576 height 392
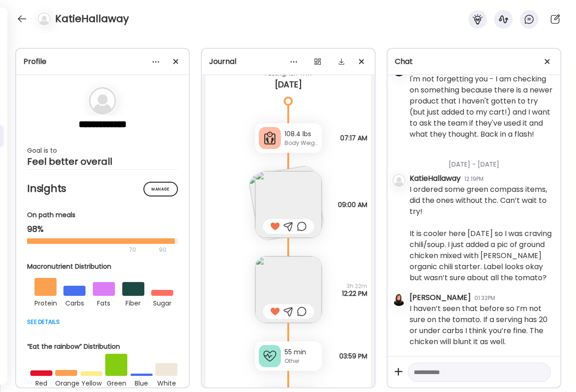
scroll to position [16264, 0]
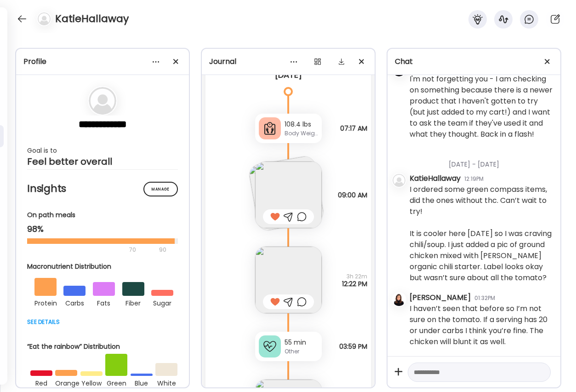
click at [294, 193] on img at bounding box center [288, 194] width 67 height 67
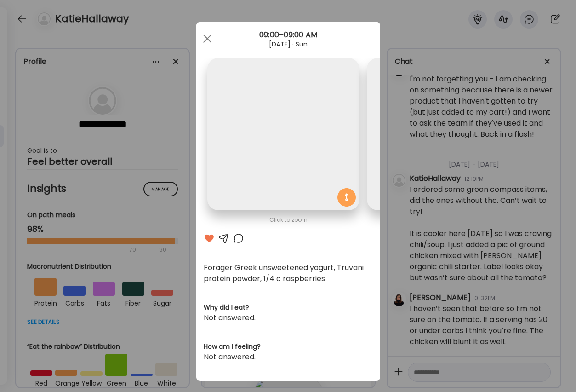
scroll to position [0, 150]
click at [294, 193] on img at bounding box center [293, 134] width 152 height 152
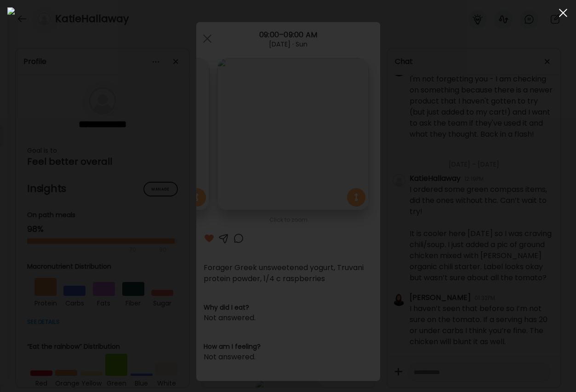
click at [464, 12] on span at bounding box center [563, 13] width 8 height 8
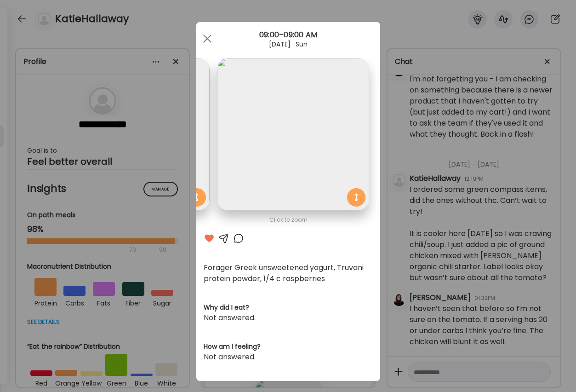
click at [399, 260] on div "Ate Coach Dashboard Wahoo! It’s official Take a moment to set up your Coach Pro…" at bounding box center [288, 196] width 576 height 392
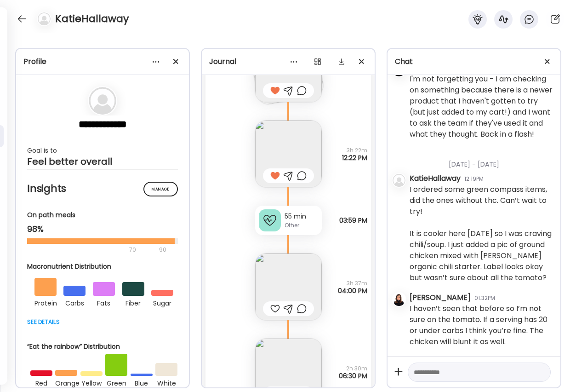
scroll to position [16386, 0]
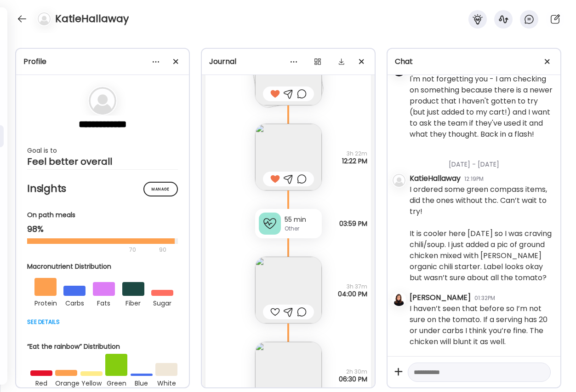
click at [302, 179] on div at bounding box center [302, 178] width 10 height 11
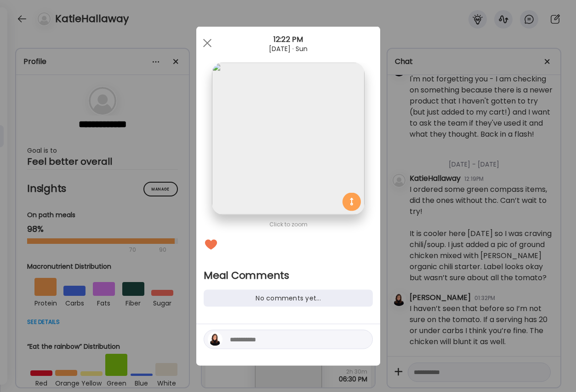
click at [260, 336] on textarea at bounding box center [292, 339] width 124 height 11
paste textarea "**********"
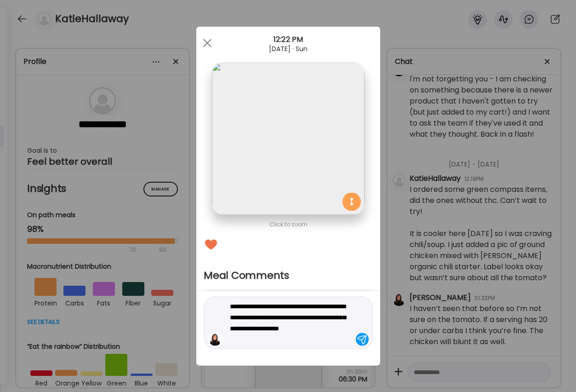
click at [349, 325] on textarea "**********" at bounding box center [292, 323] width 124 height 44
type textarea "**********"
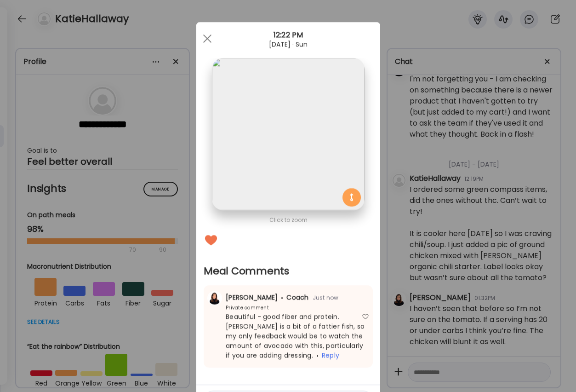
click at [431, 326] on div "Ate Coach Dashboard Wahoo! It’s official Take a moment to set up your Coach Pro…" at bounding box center [288, 196] width 576 height 392
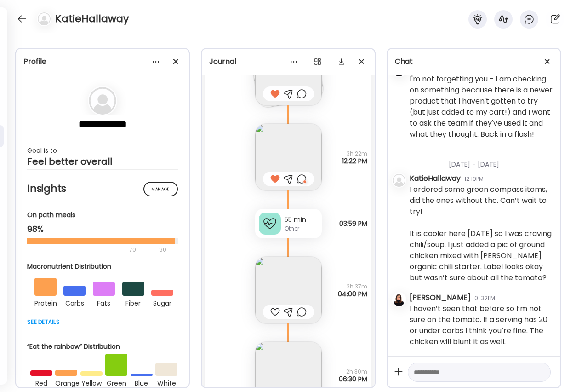
click at [273, 312] on div at bounding box center [275, 311] width 10 height 11
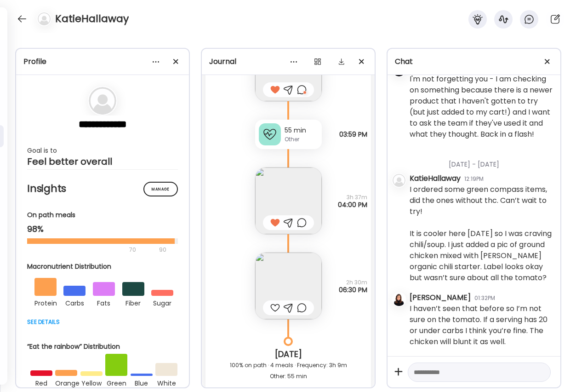
scroll to position [16495, 0]
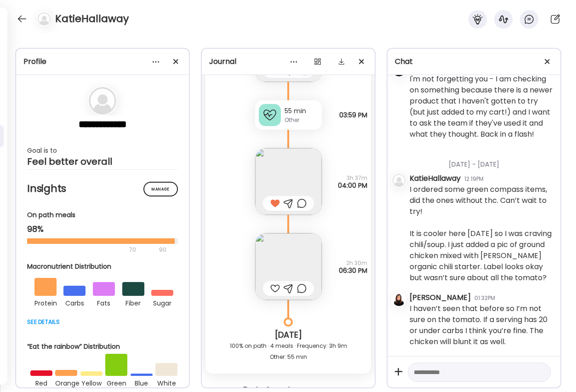
click at [273, 269] on img at bounding box center [288, 266] width 67 height 67
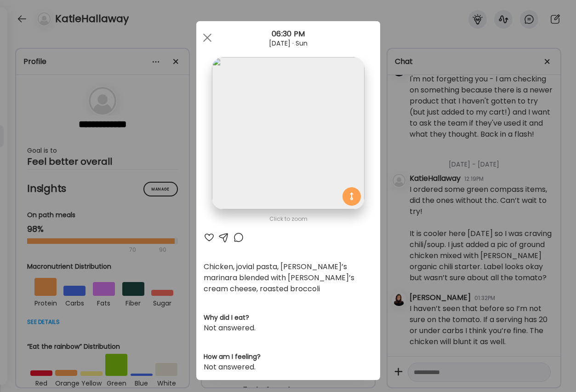
scroll to position [0, 0]
click at [206, 235] on div at bounding box center [209, 237] width 11 height 11
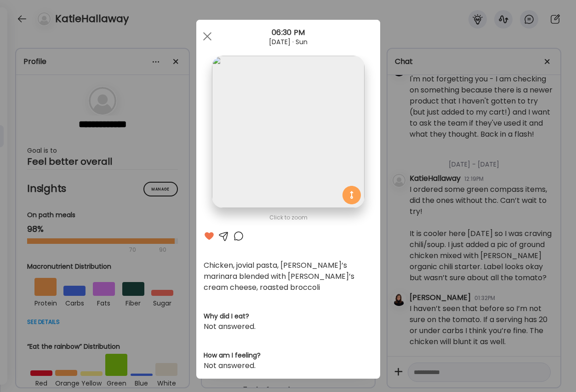
click at [392, 264] on div "Ate Coach Dashboard Wahoo! It’s official Take a moment to set up your Coach Pro…" at bounding box center [288, 196] width 576 height 392
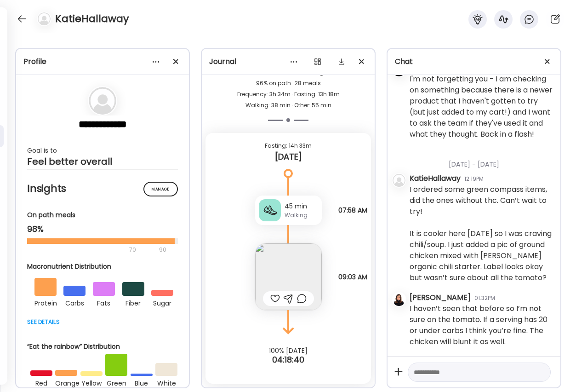
scroll to position [16814, 0]
click at [284, 274] on img at bounding box center [288, 276] width 67 height 67
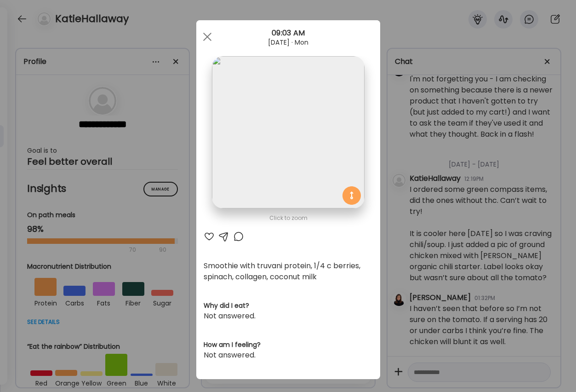
scroll to position [1, 0]
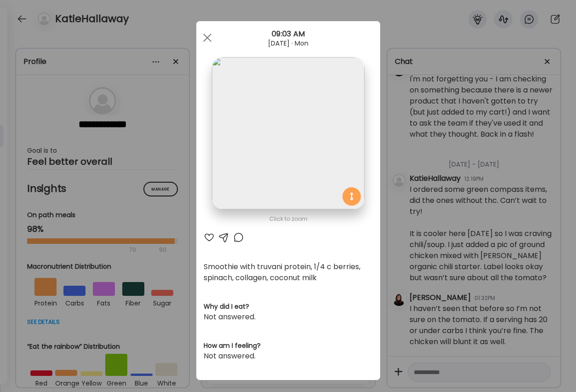
click at [208, 236] on div at bounding box center [209, 237] width 11 height 11
click at [464, 272] on div "Ate Coach Dashboard Wahoo! It’s official Take a moment to set up your Coach Pro…" at bounding box center [288, 196] width 576 height 392
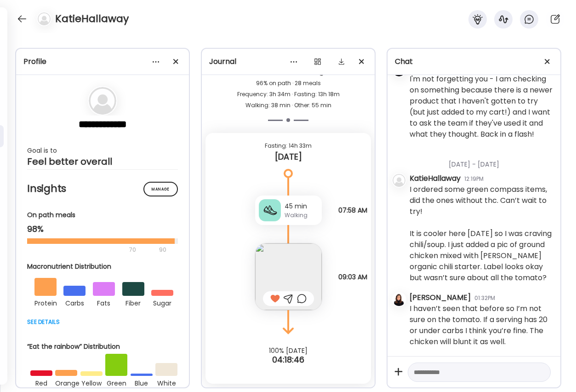
click at [427, 373] on textarea at bounding box center [471, 371] width 114 height 11
type textarea "**********"
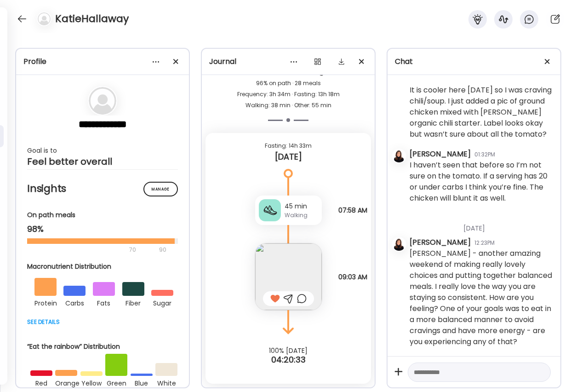
scroll to position [3306, 0]
click at [20, 18] on div at bounding box center [22, 18] width 15 height 15
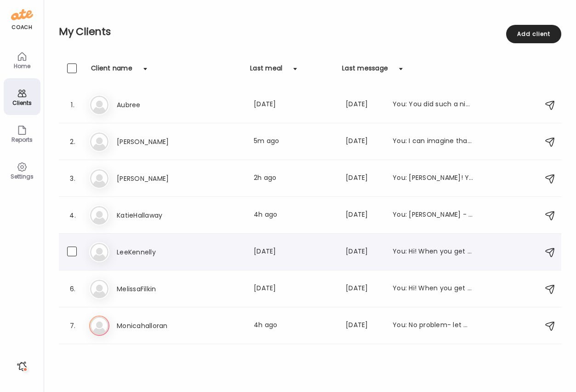
click at [140, 252] on h3 "LeeKennelly" at bounding box center [157, 251] width 81 height 11
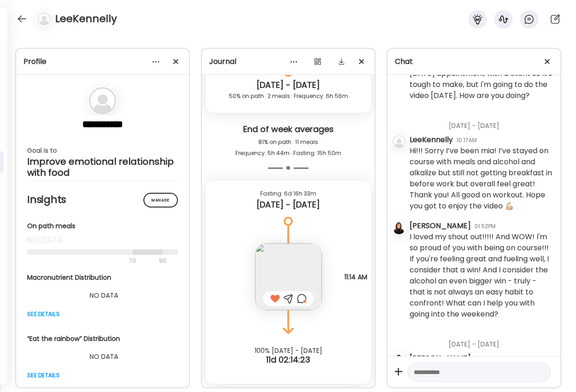
scroll to position [732, 0]
click at [19, 21] on div at bounding box center [22, 18] width 15 height 15
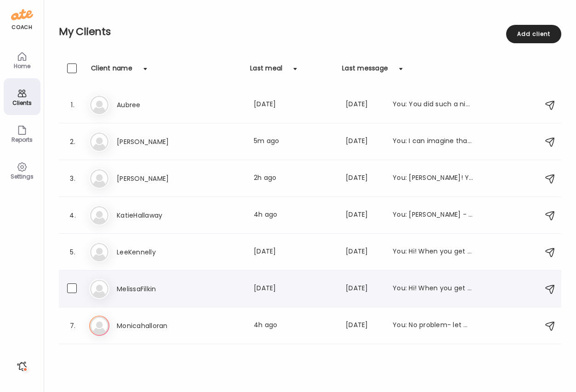
click at [143, 291] on h3 "MelissaFilkin" at bounding box center [157, 288] width 81 height 11
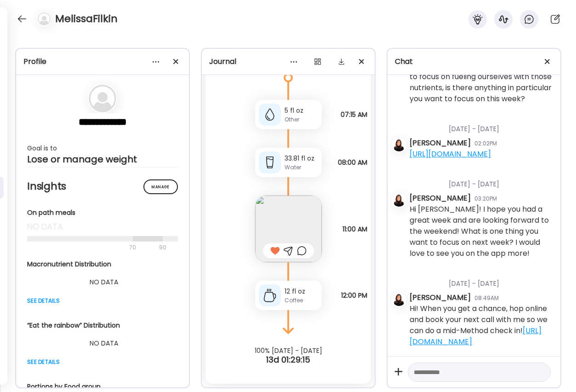
scroll to position [1, 0]
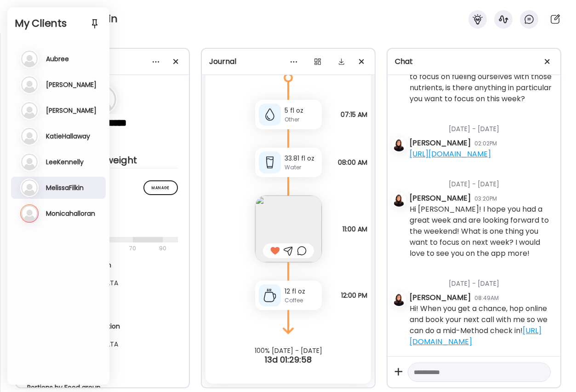
click at [49, 218] on div "Mo Monicahalloran Last meal: 4h ago Last message: [DATE] You: No problem- let m…" at bounding box center [59, 213] width 78 height 18
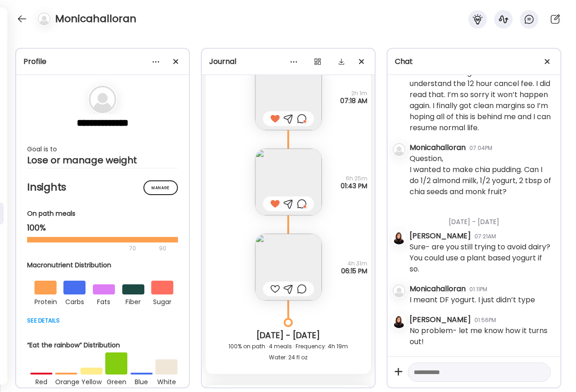
scroll to position [4803, 0]
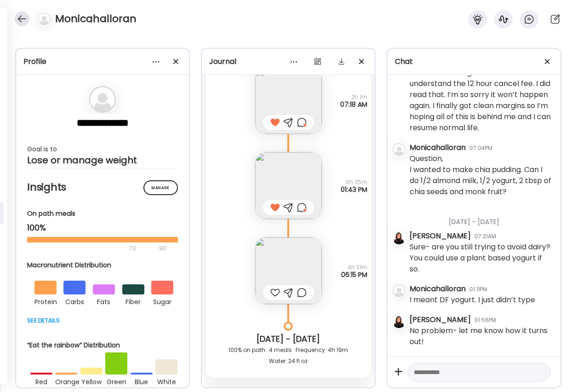
click at [25, 17] on div at bounding box center [22, 18] width 15 height 15
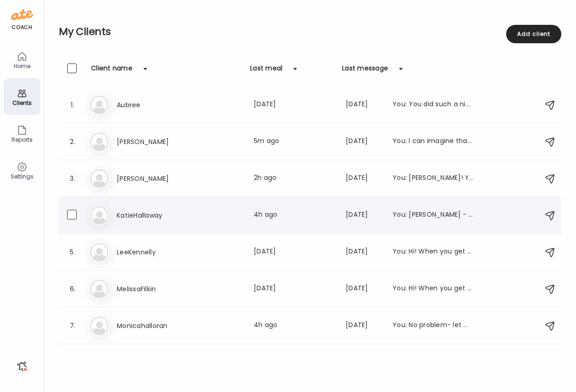
click at [155, 216] on h3 "KatieHallaway" at bounding box center [157, 215] width 81 height 11
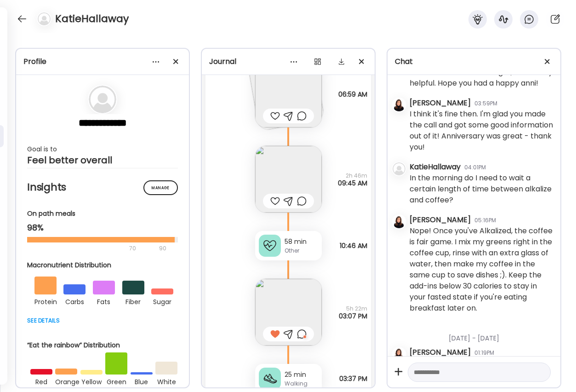
scroll to position [16814, 0]
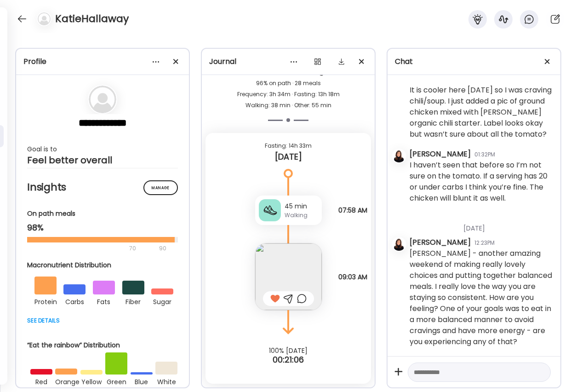
click at [427, 379] on div at bounding box center [479, 372] width 143 height 20
click at [430, 373] on textarea at bounding box center [471, 371] width 114 height 11
type textarea "**********"
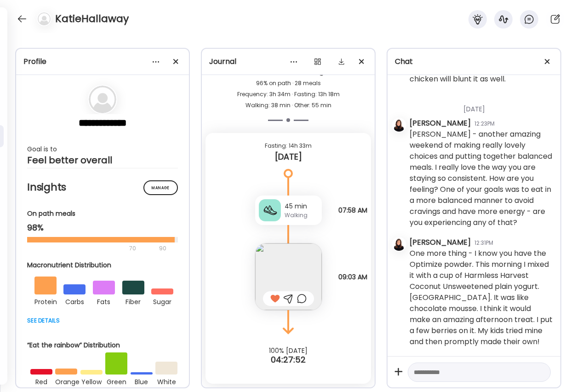
scroll to position [3425, 0]
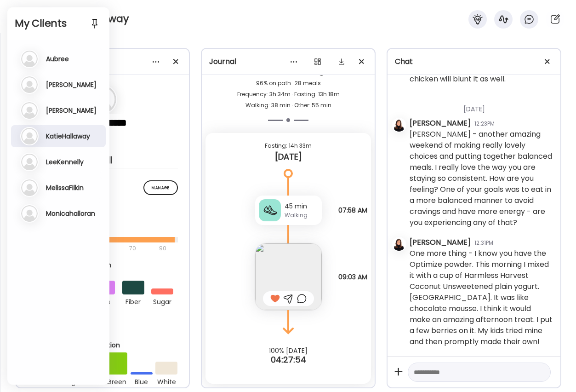
click at [182, 24] on div "KatieHallaway" at bounding box center [288, 16] width 576 height 33
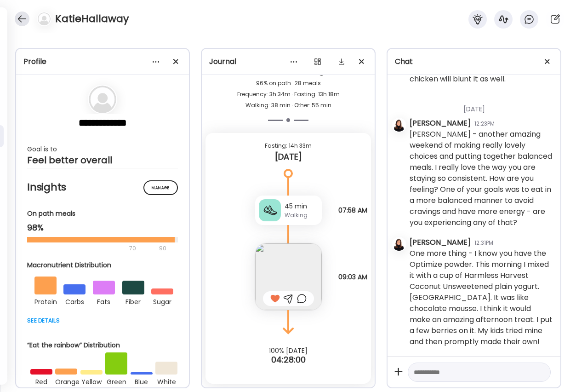
click at [25, 19] on div at bounding box center [22, 18] width 15 height 15
